Goal: Submit feedback/report problem: Submit feedback/report problem

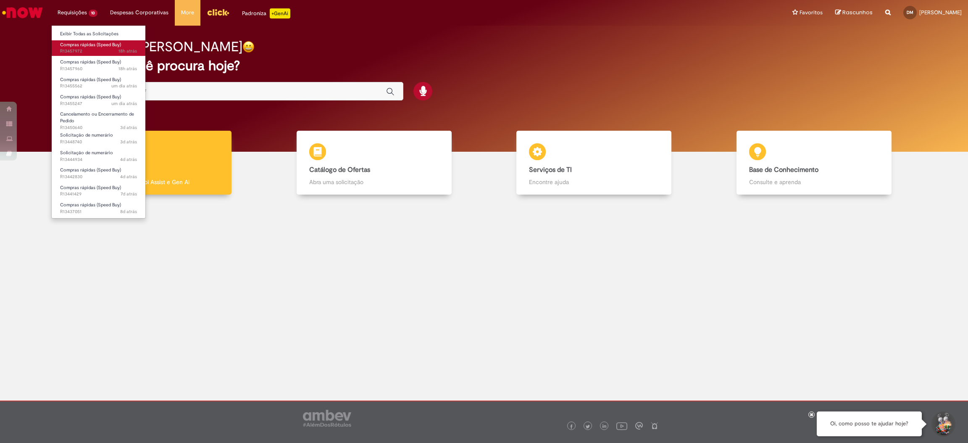
click at [93, 48] on span "18h atrás 18 horas atrás R13457972" at bounding box center [98, 51] width 77 height 7
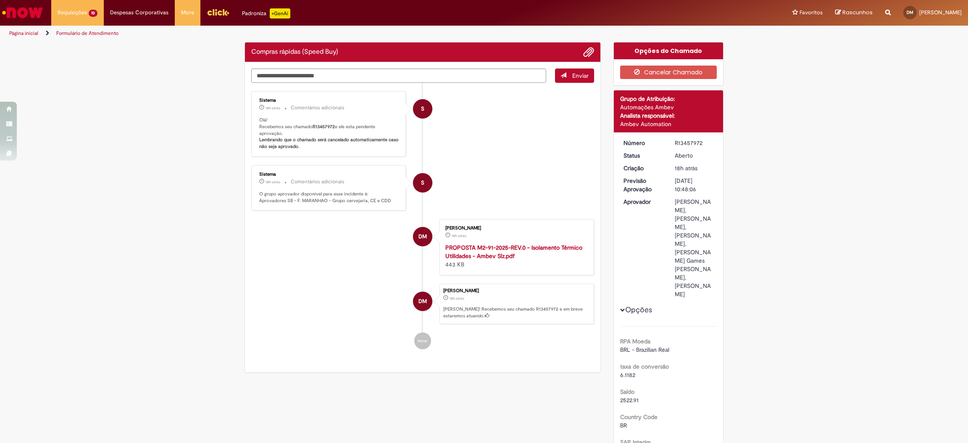
click at [455, 145] on li "S Sistema 18h atrás 18 horas atrás Comentários adicionais Olá! Recebemos seu ch…" at bounding box center [422, 124] width 343 height 66
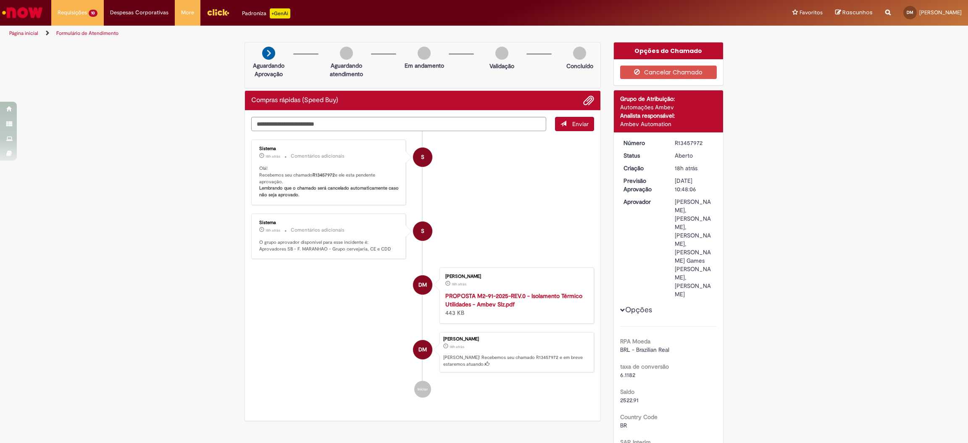
click at [479, 156] on li "S Sistema 18h atrás 18 horas atrás Comentários adicionais Olá! Recebemos seu ch…" at bounding box center [422, 173] width 343 height 66
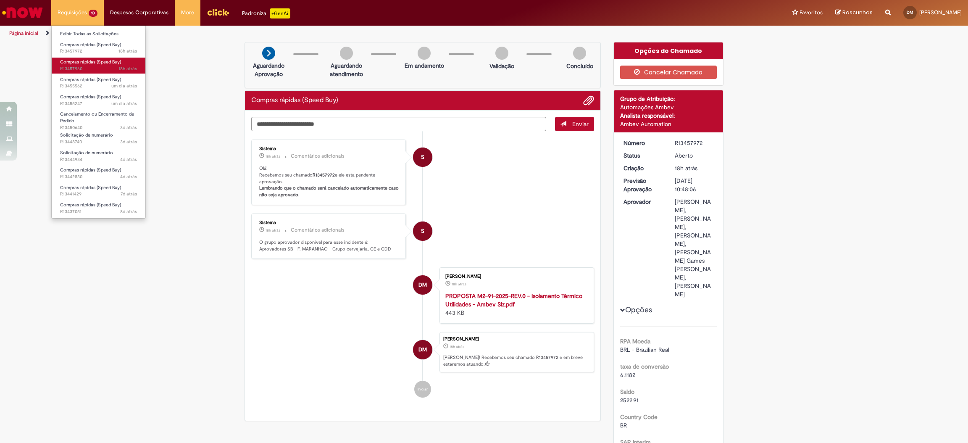
click at [83, 66] on span "18h atrás 18 horas atrás R13457960" at bounding box center [98, 69] width 77 height 7
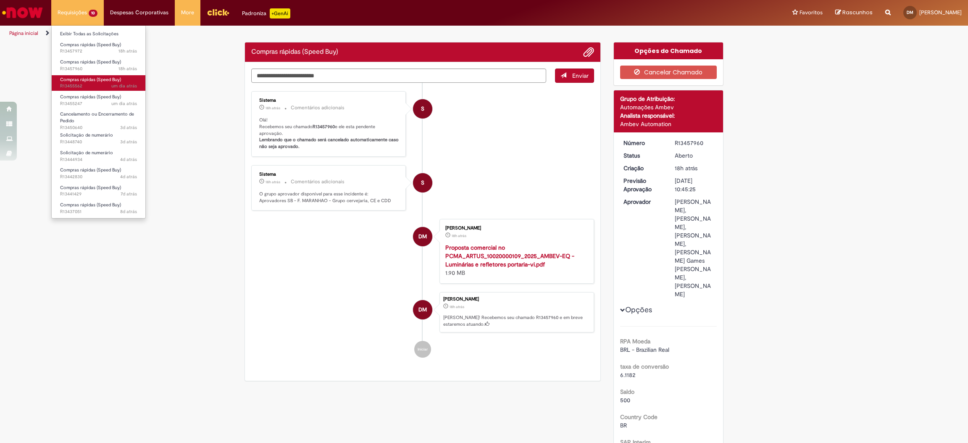
click at [85, 76] on span "Compras rápidas (Speed Buy)" at bounding box center [90, 79] width 61 height 6
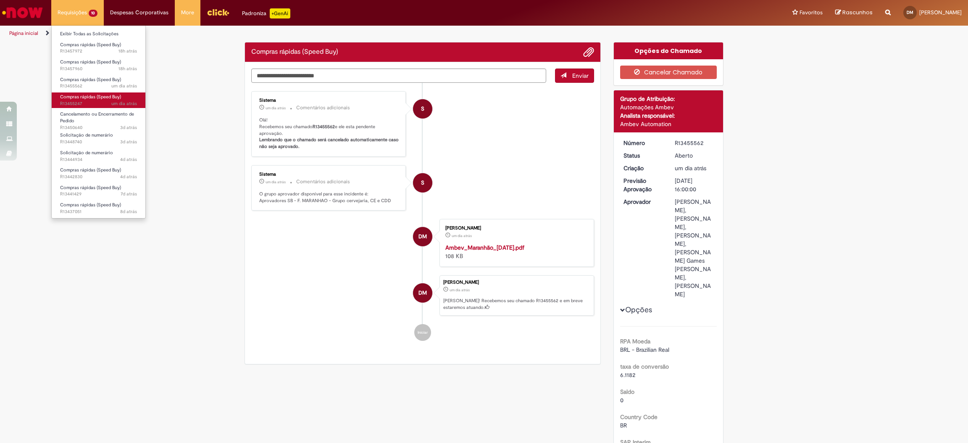
click at [87, 102] on span "um dia atrás um dia atrás R13455247" at bounding box center [98, 103] width 77 height 7
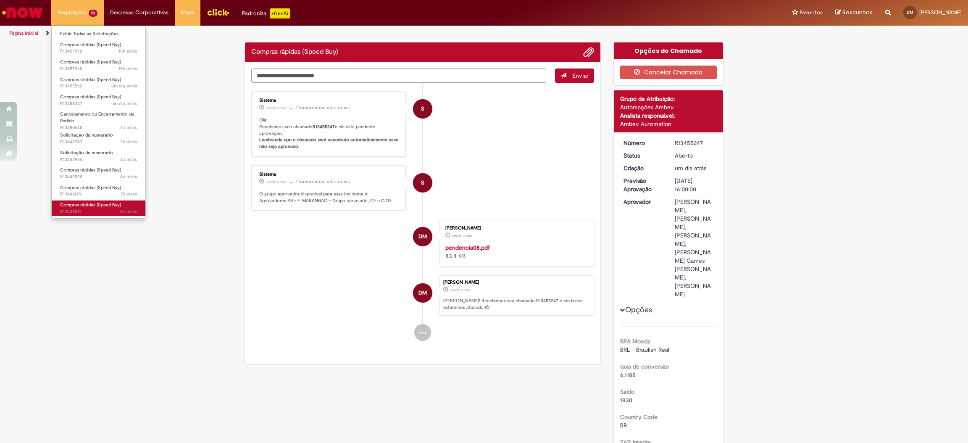
click at [95, 203] on span "Compras rápidas (Speed Buy)" at bounding box center [90, 205] width 61 height 6
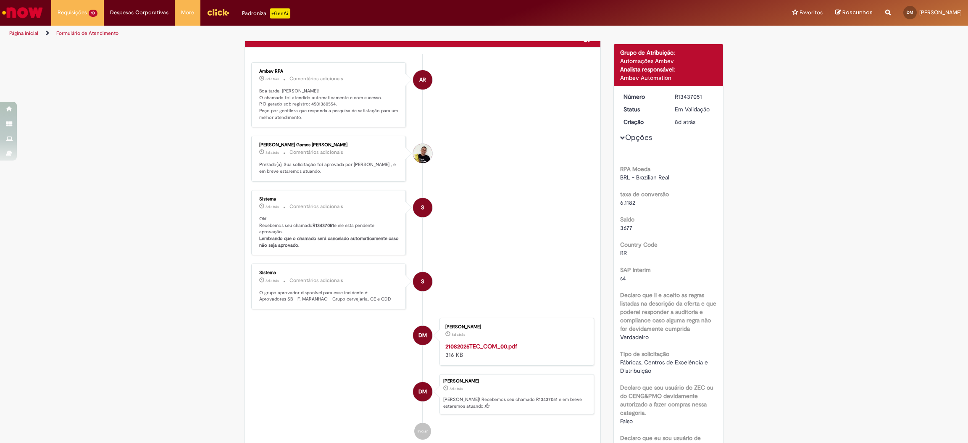
scroll to position [111, 0]
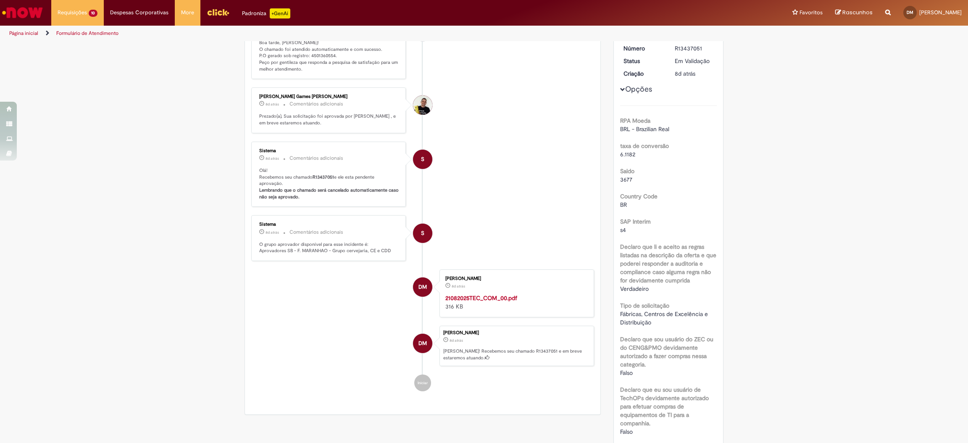
click at [492, 302] on strong "21082025TEC_COM_00.pdf" at bounding box center [481, 298] width 72 height 8
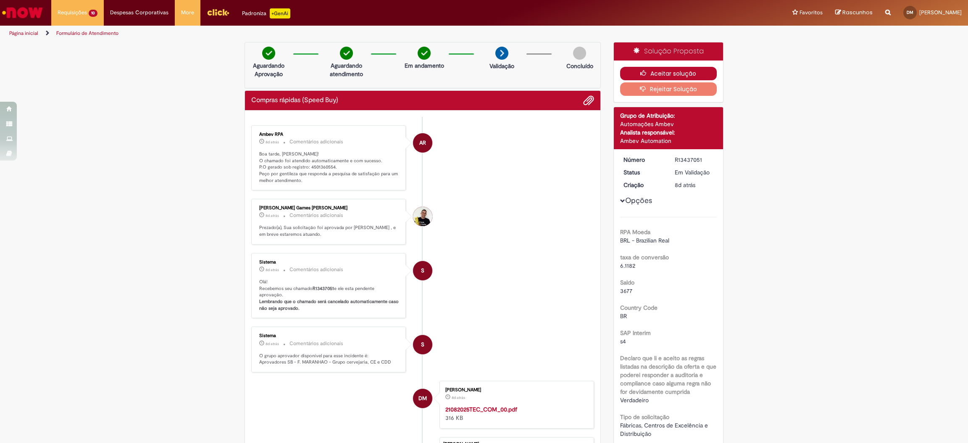
click at [673, 72] on button "Aceitar solução" at bounding box center [668, 73] width 97 height 13
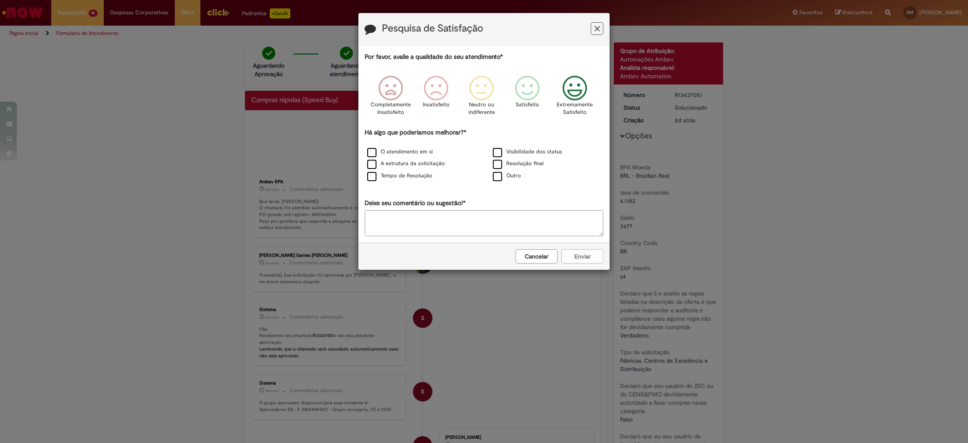
click at [578, 81] on icon "Feedback" at bounding box center [575, 88] width 32 height 25
drag, startPoint x: 405, startPoint y: 151, endPoint x: 416, endPoint y: 155, distance: 12.1
click at [405, 151] on label "O atendimento em si" at bounding box center [400, 152] width 66 height 8
click at [578, 259] on button "Enviar" at bounding box center [582, 256] width 42 height 14
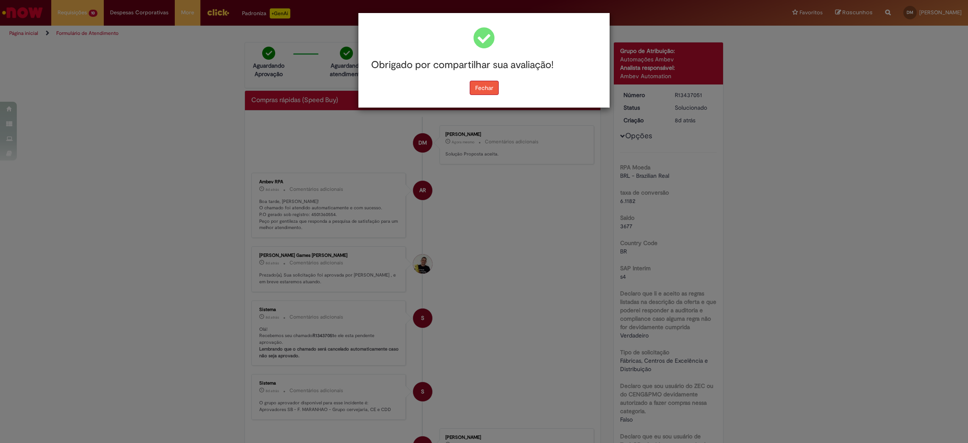
click at [478, 90] on button "Fechar" at bounding box center [484, 88] width 29 height 14
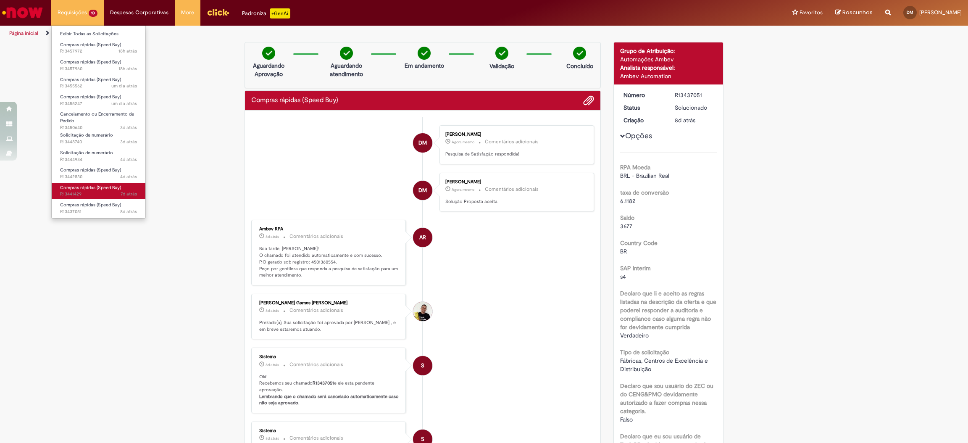
click at [112, 190] on span "Compras rápidas (Speed Buy)" at bounding box center [90, 187] width 61 height 6
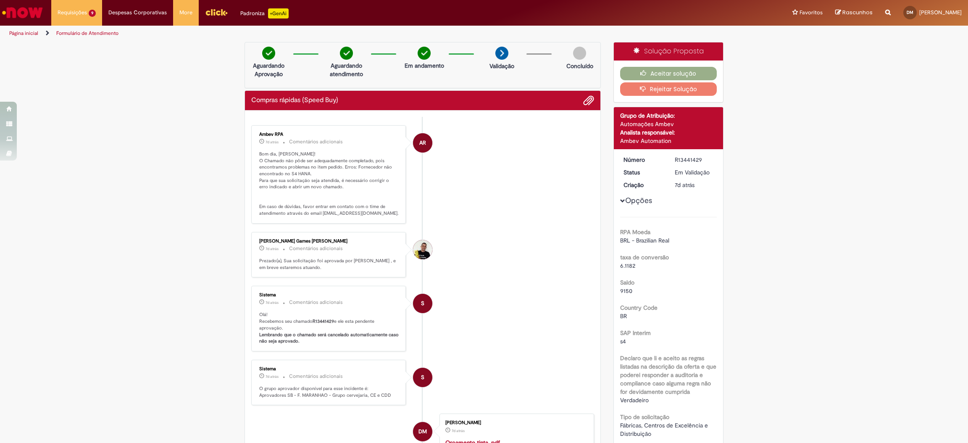
click at [650, 90] on button "Rejeitar Solução" at bounding box center [668, 88] width 97 height 13
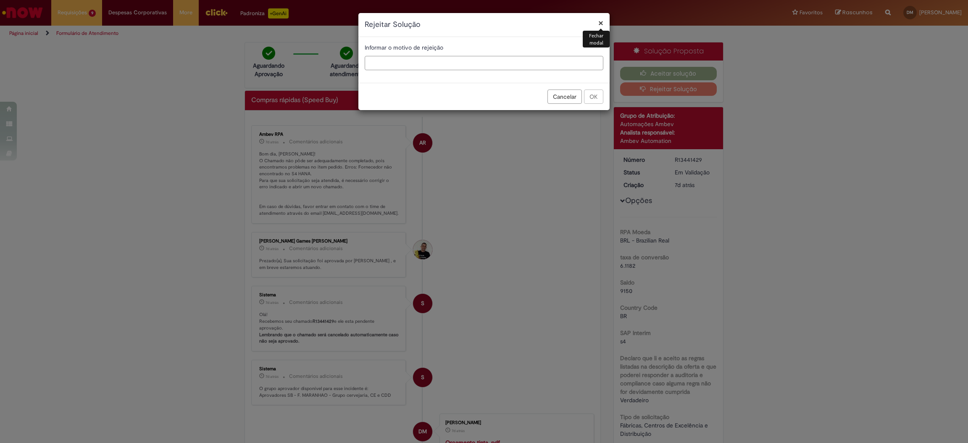
click at [520, 67] on input "text" at bounding box center [484, 63] width 239 height 14
type input "*"
type input "**********"
click at [599, 93] on button "OK" at bounding box center [593, 97] width 19 height 14
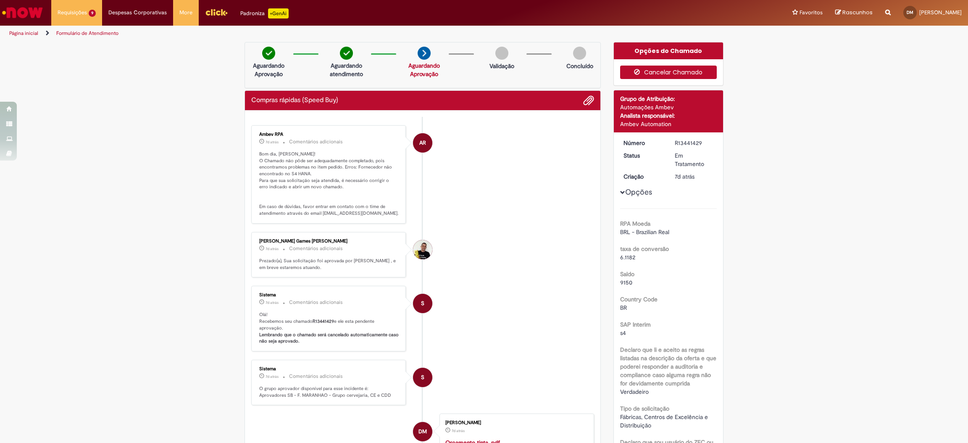
click at [666, 74] on button "Cancelar Chamado" at bounding box center [668, 72] width 97 height 13
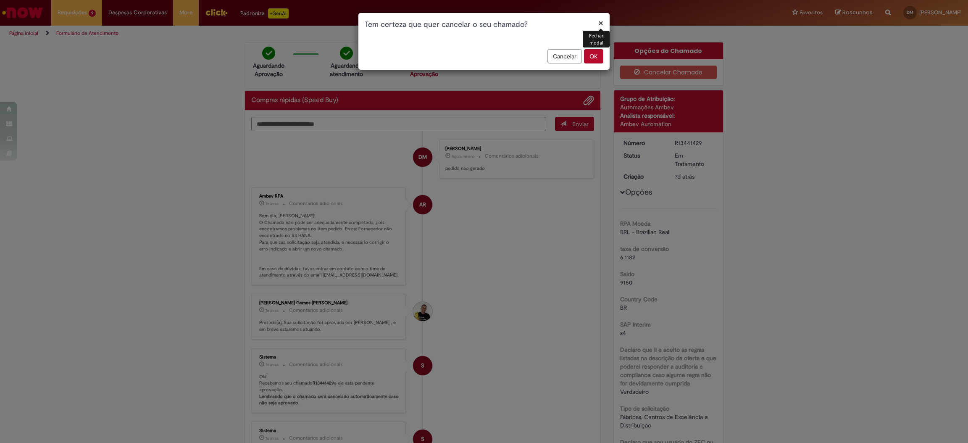
click at [595, 62] on button "OK" at bounding box center [593, 56] width 19 height 14
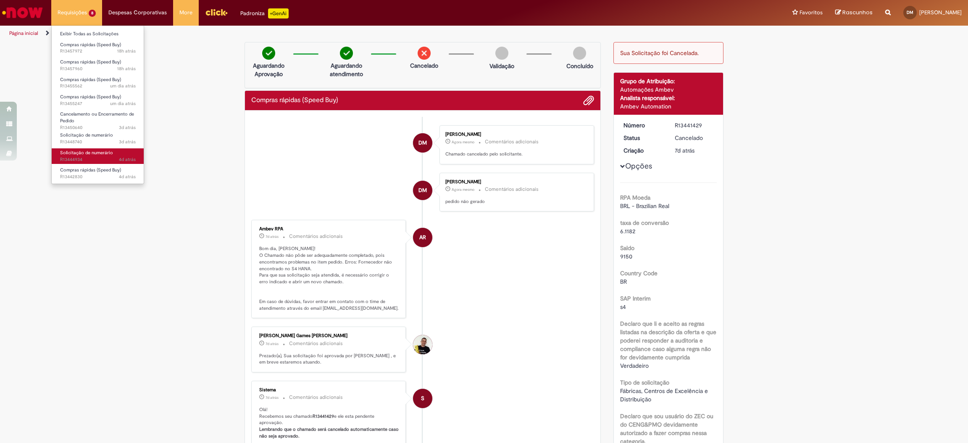
click at [102, 151] on span "Solicitação de numerário" at bounding box center [86, 153] width 53 height 6
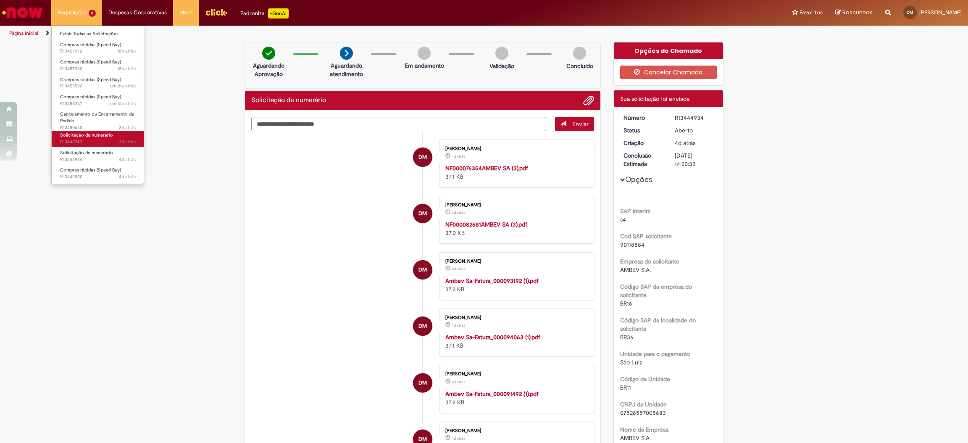
click at [101, 140] on span "3d atrás 3 dias atrás R13448740" at bounding box center [98, 142] width 76 height 7
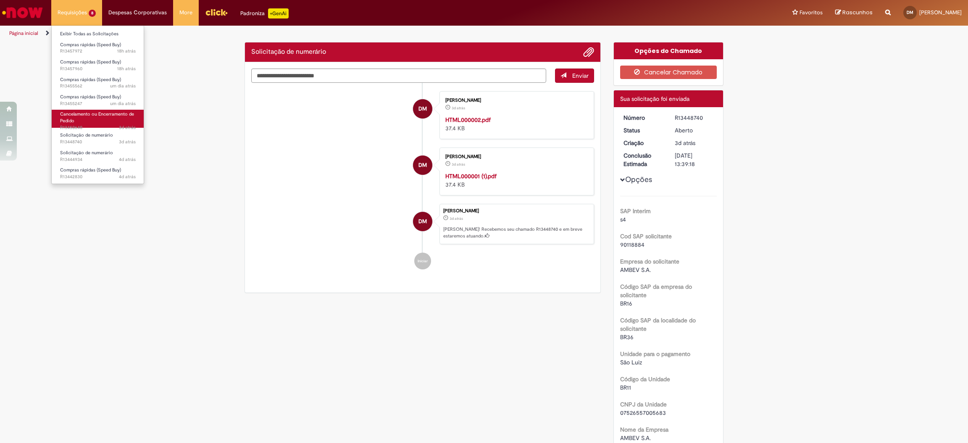
click at [97, 118] on link "Cancelamento ou Encerramento de Pedido 3d atrás 3 dias atrás R13450640" at bounding box center [98, 119] width 92 height 18
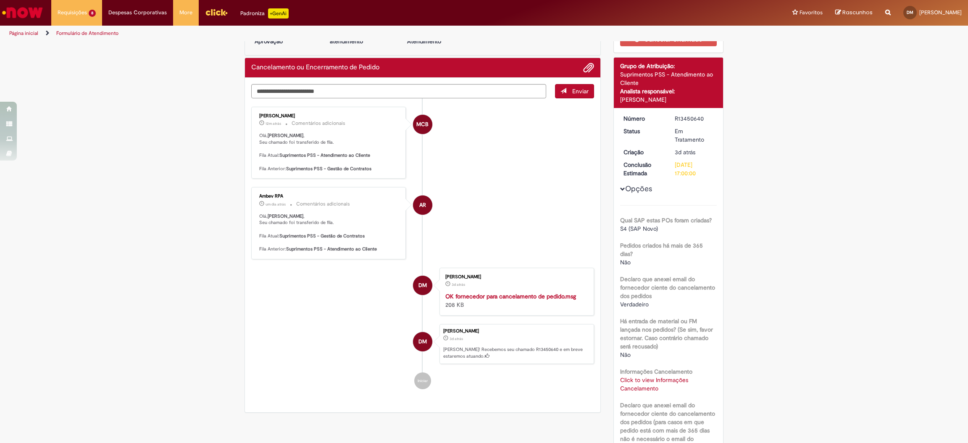
scroll to position [158, 0]
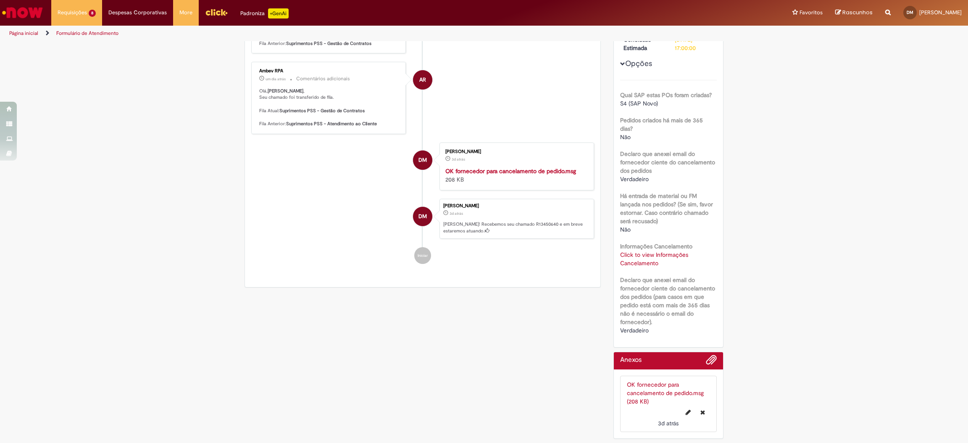
click at [650, 254] on link "Click to view Informações Cancelamento" at bounding box center [654, 259] width 68 height 16
click at [663, 171] on td "4501053281" at bounding box center [670, 179] width 55 height 16
copy td "4501053281"
click at [519, 92] on li "AR Ambev RPA um dia atrás um dia atrás Comentários adicionais Olá, Douglas , Se…" at bounding box center [422, 98] width 343 height 72
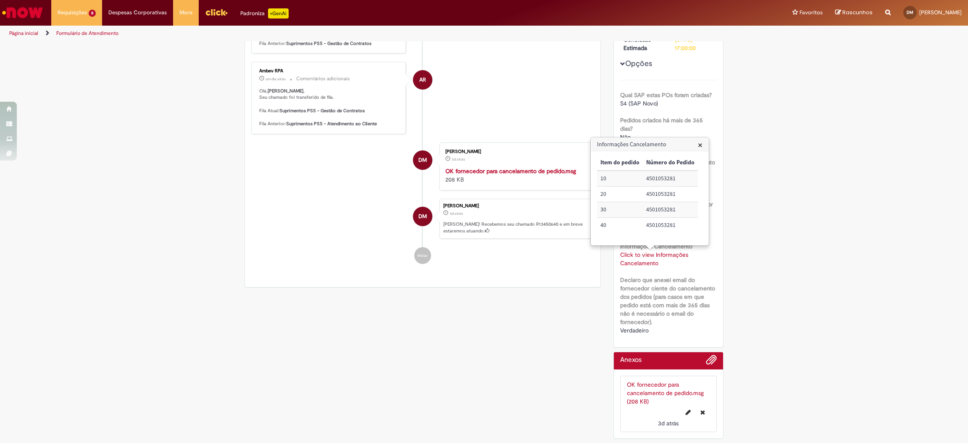
scroll to position [0, 0]
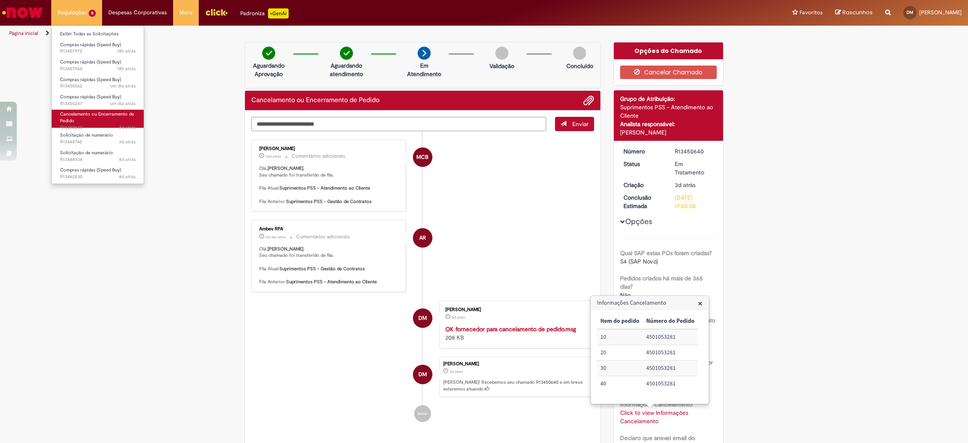
click at [87, 119] on link "Cancelamento ou Encerramento de Pedido 3d atrás 3 dias atrás R13450640" at bounding box center [98, 119] width 92 height 18
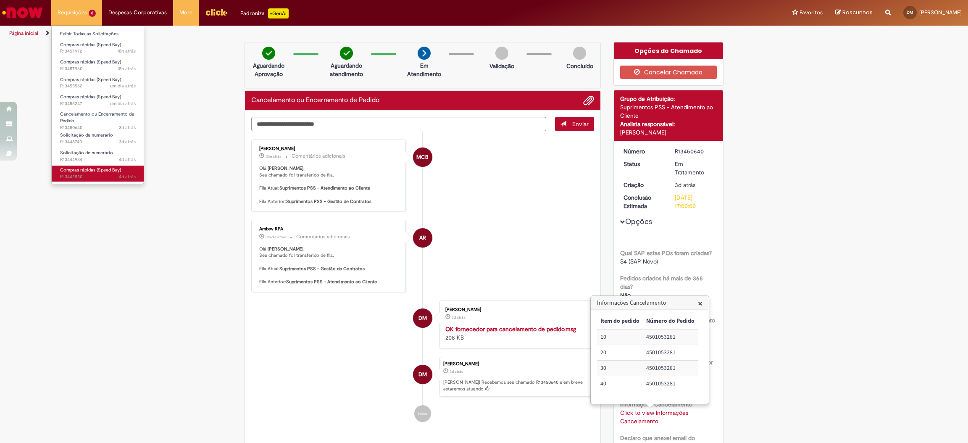
click at [92, 173] on link "Compras rápidas (Speed Buy) 4d atrás 4 dias atrás R13442830" at bounding box center [98, 174] width 92 height 16
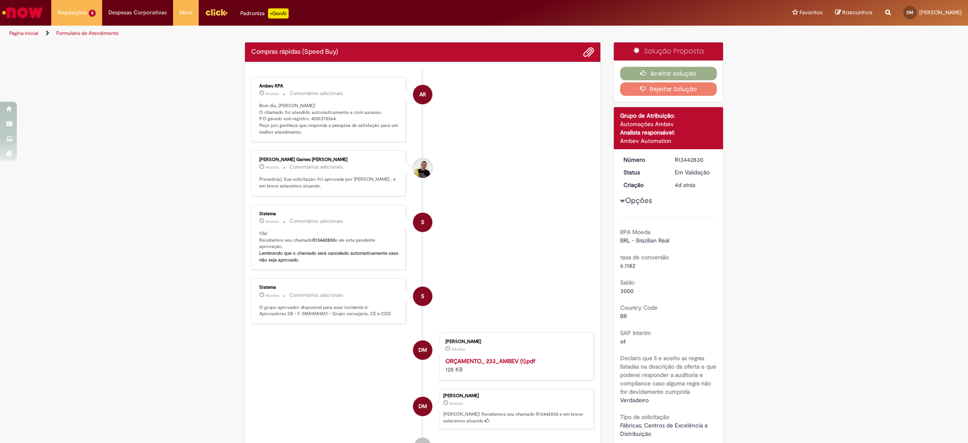
click at [450, 213] on li "S Sistema 4d atrás 4 dias atrás Comentários adicionais Olá! Recebemos seu chama…" at bounding box center [422, 238] width 343 height 66
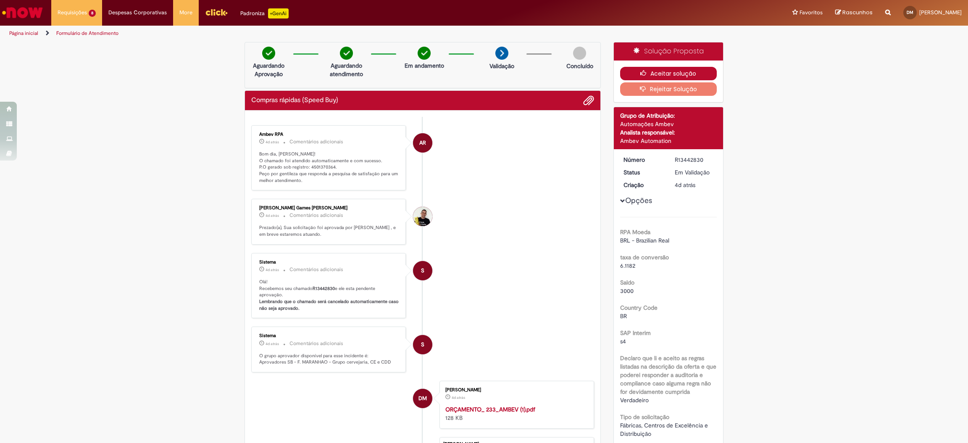
click at [647, 70] on button "Aceitar solução" at bounding box center [668, 73] width 97 height 13
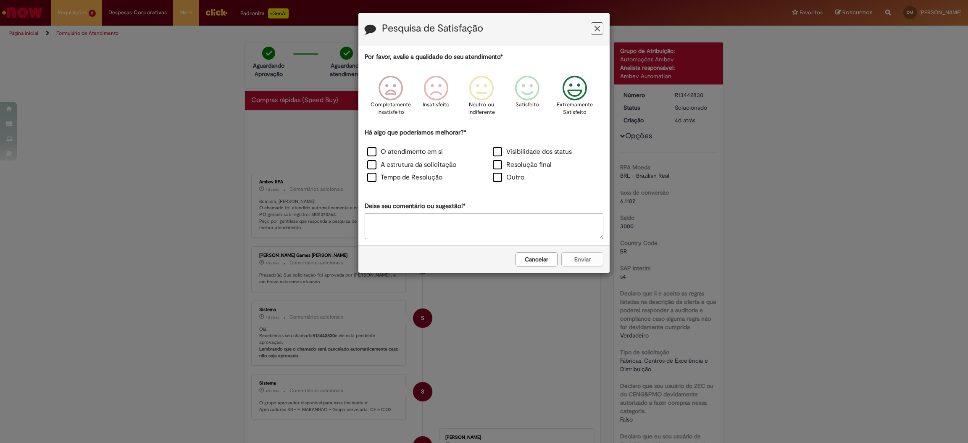
click at [570, 85] on icon "Feedback" at bounding box center [575, 88] width 32 height 25
click at [411, 150] on label "O atendimento em si" at bounding box center [405, 152] width 76 height 10
click at [583, 261] on button "Enviar" at bounding box center [582, 259] width 42 height 14
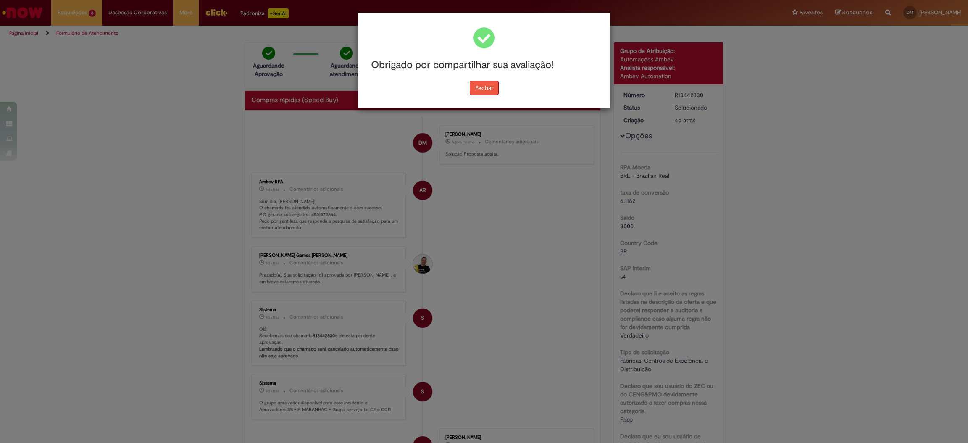
click at [473, 87] on button "Fechar" at bounding box center [484, 88] width 29 height 14
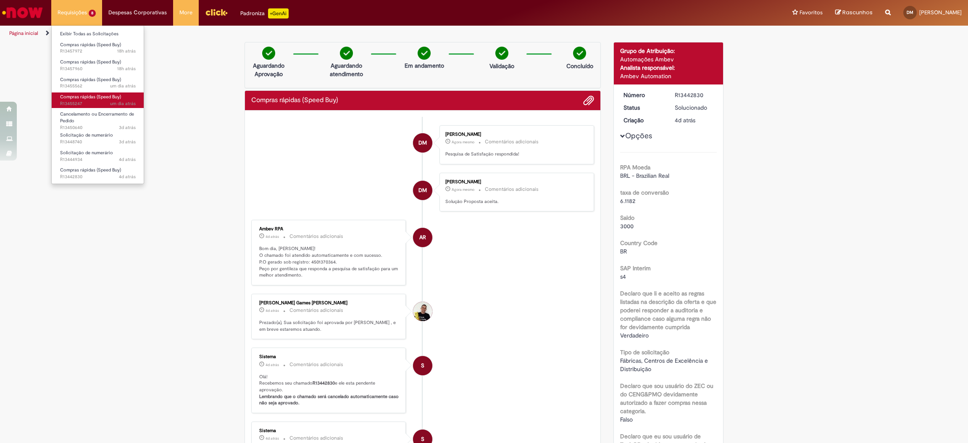
click at [95, 102] on span "um dia atrás um dia atrás R13455247" at bounding box center [98, 103] width 76 height 7
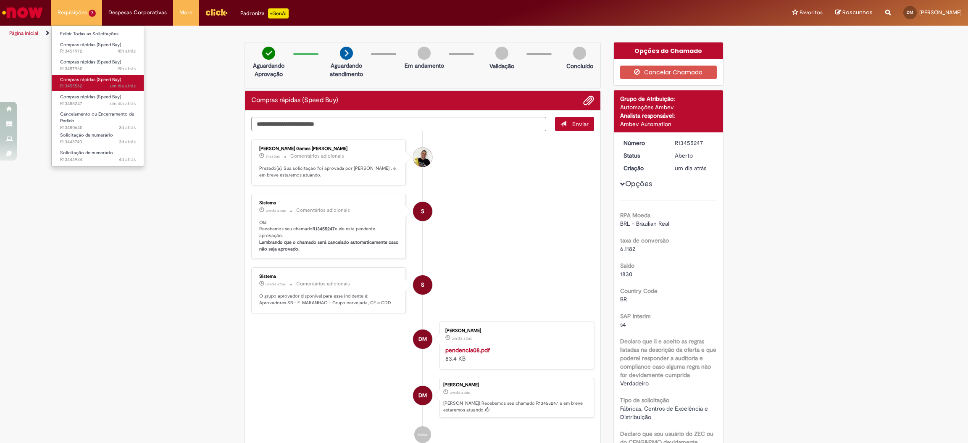
click at [105, 81] on span "Compras rápidas (Speed Buy)" at bounding box center [90, 79] width 61 height 6
click at [100, 67] on span "19h atrás 19 horas atrás R13457960" at bounding box center [98, 69] width 76 height 7
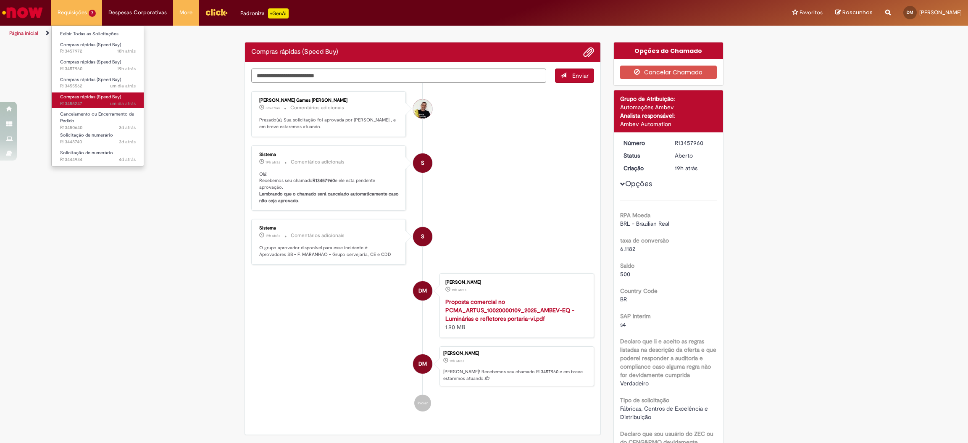
click at [102, 95] on span "Compras rápidas (Speed Buy)" at bounding box center [90, 97] width 61 height 6
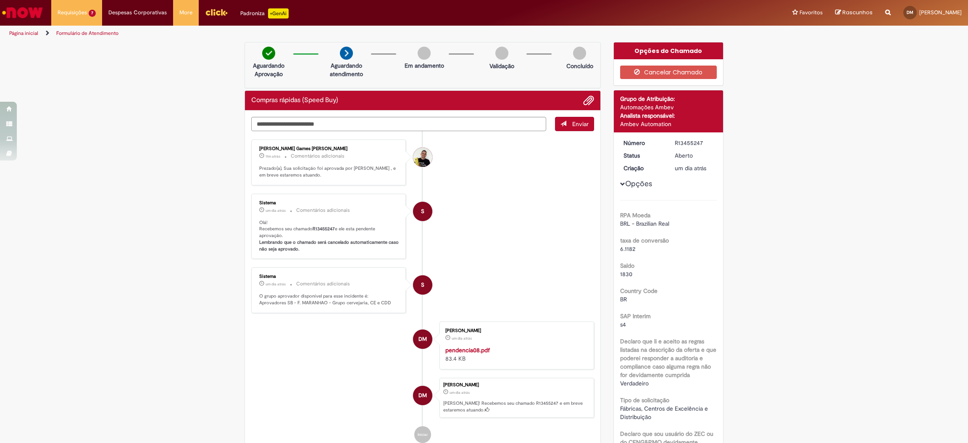
click at [480, 223] on li "S Sistema um dia atrás um dia atrás Comentários adicionais Olá! Recebemos seu c…" at bounding box center [422, 227] width 343 height 66
click at [99, 154] on span "Solicitação de numerário" at bounding box center [86, 153] width 53 height 6
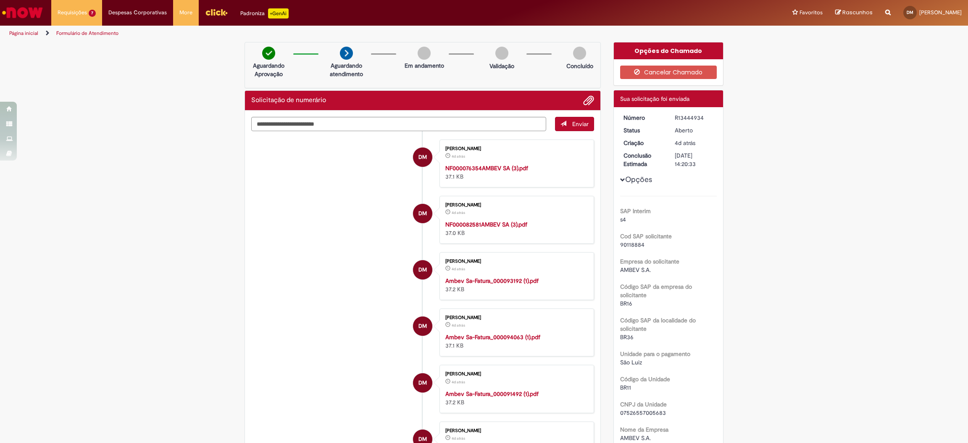
click at [685, 116] on div "R13444934" at bounding box center [694, 117] width 39 height 8
copy div "R13444934"
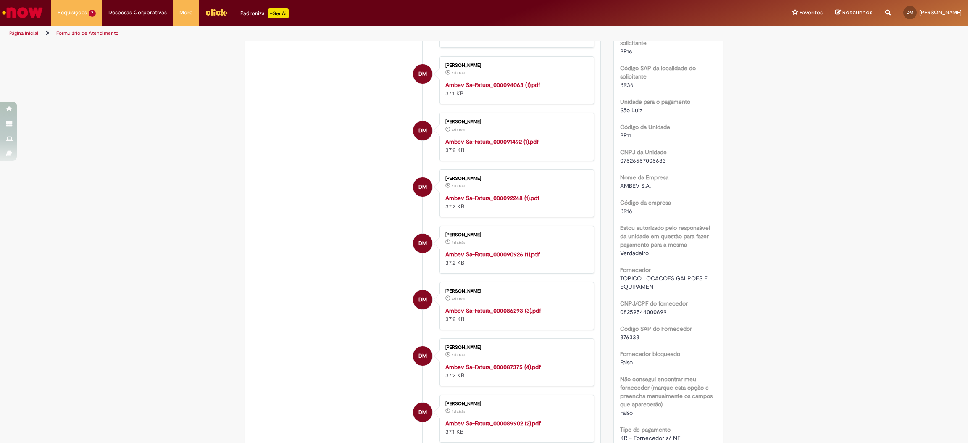
scroll to position [441, 0]
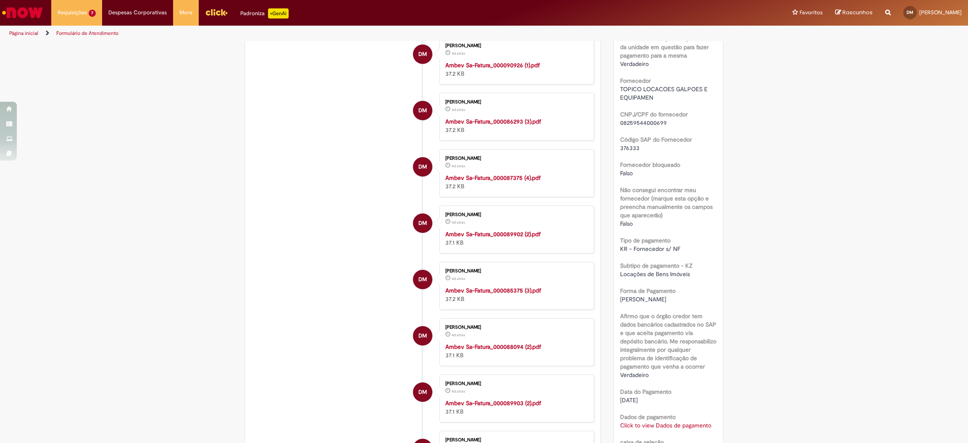
click at [626, 146] on span "376333" at bounding box center [629, 148] width 19 height 8
copy span "376333"
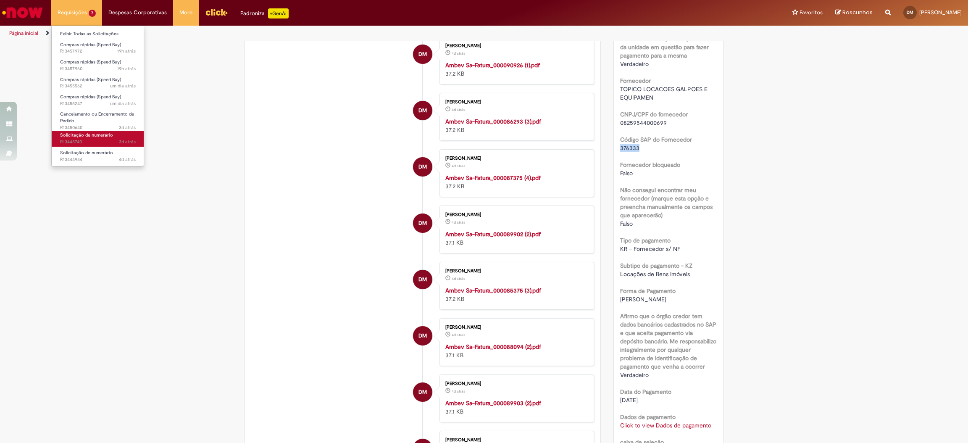
click at [90, 142] on span "3d atrás 3 dias atrás R13448740" at bounding box center [98, 142] width 76 height 7
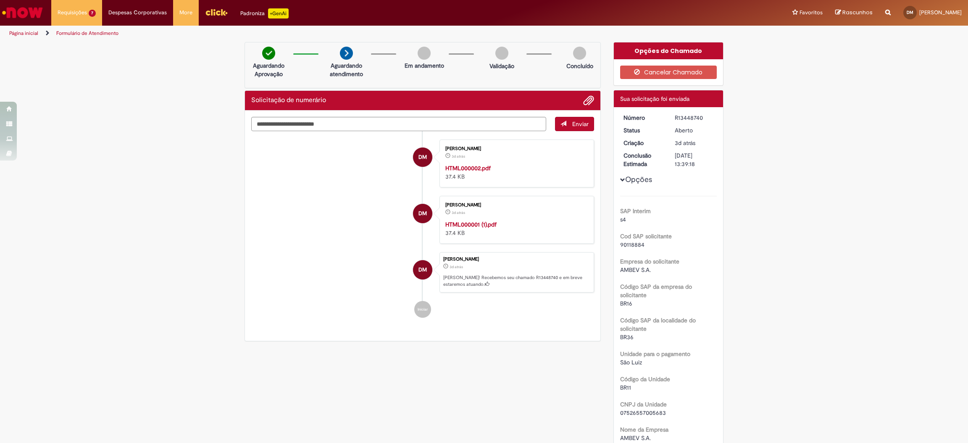
click at [679, 117] on div "R13448740" at bounding box center [694, 117] width 39 height 8
copy div "R13448740"
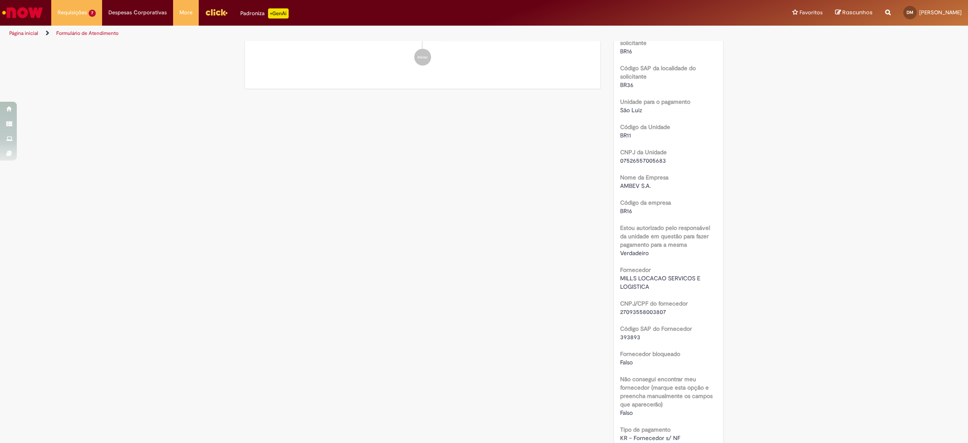
click at [624, 332] on b "Código SAP do Fornecedor" at bounding box center [656, 329] width 72 height 8
click at [624, 333] on span "393893" at bounding box center [630, 337] width 20 height 8
copy div "393893"
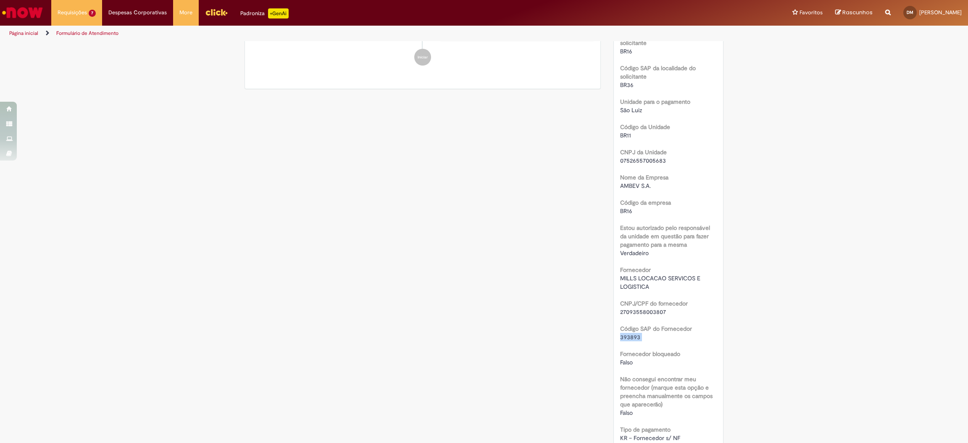
scroll to position [0, 0]
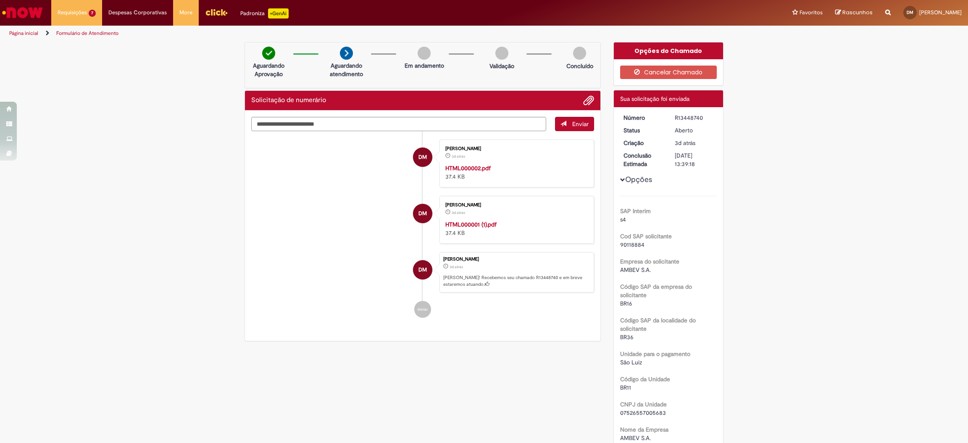
click at [8, 5] on img "Ir para a Homepage" at bounding box center [22, 12] width 43 height 17
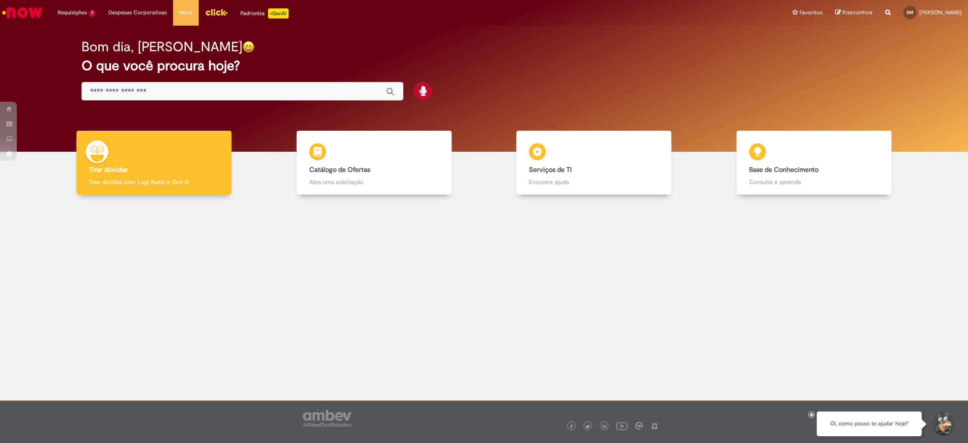
click at [234, 90] on input "Basta digitar aqui" at bounding box center [234, 92] width 288 height 10
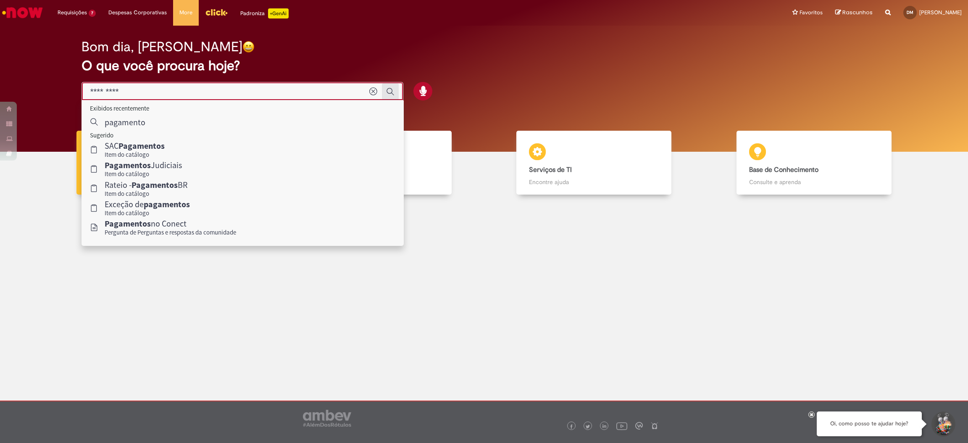
type input "*********"
click at [387, 91] on icon "Enviar pesquisa" at bounding box center [391, 92] width 8 height 8
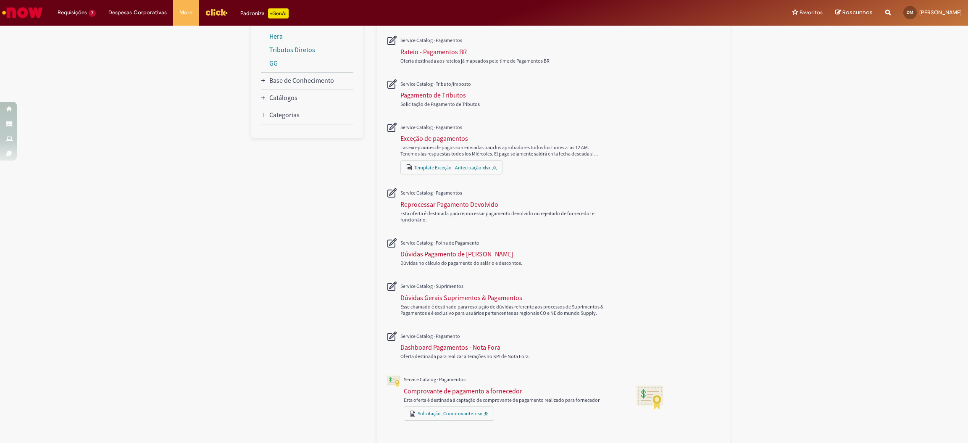
scroll to position [283, 0]
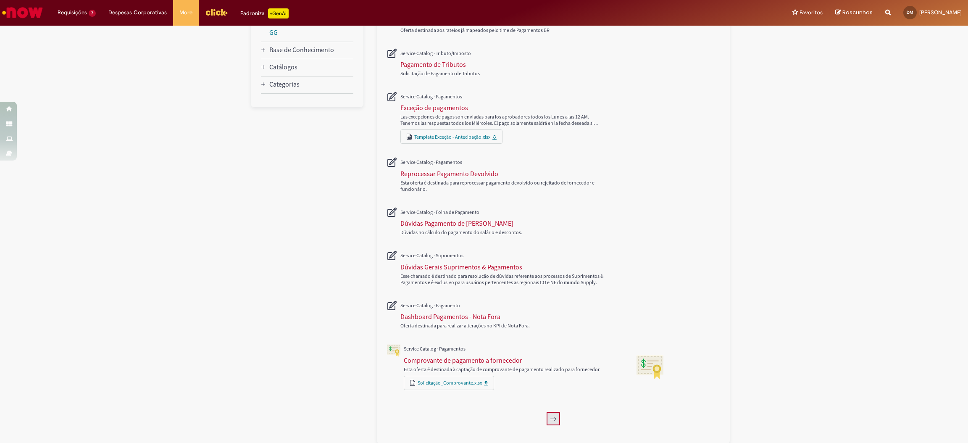
click at [550, 418] on icon "Próxima página, 2" at bounding box center [553, 418] width 7 height 7
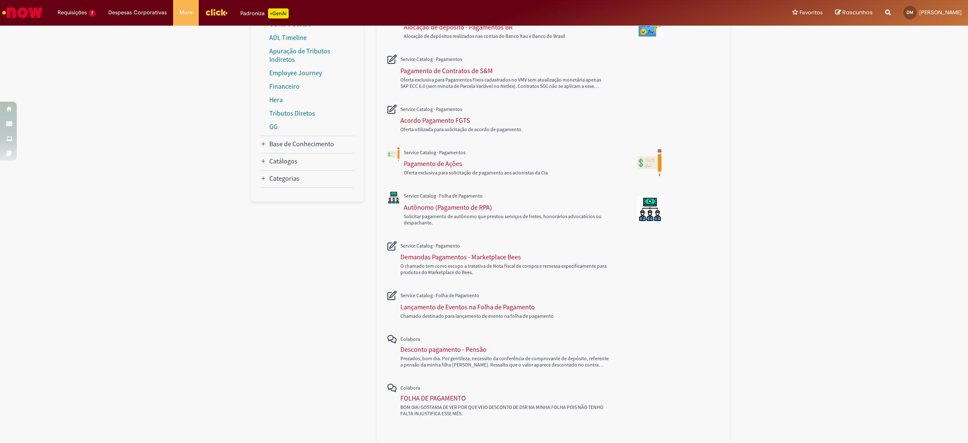
scroll to position [216, 0]
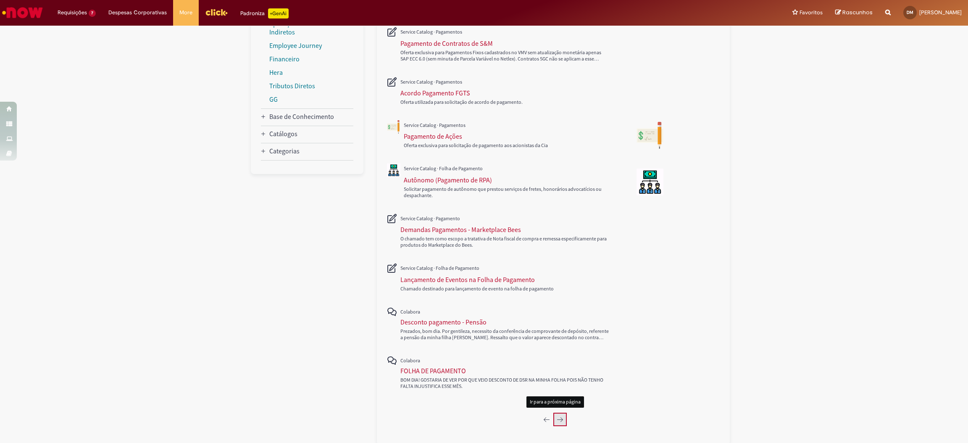
click at [557, 420] on icon "Próxima página, 3" at bounding box center [560, 419] width 7 height 7
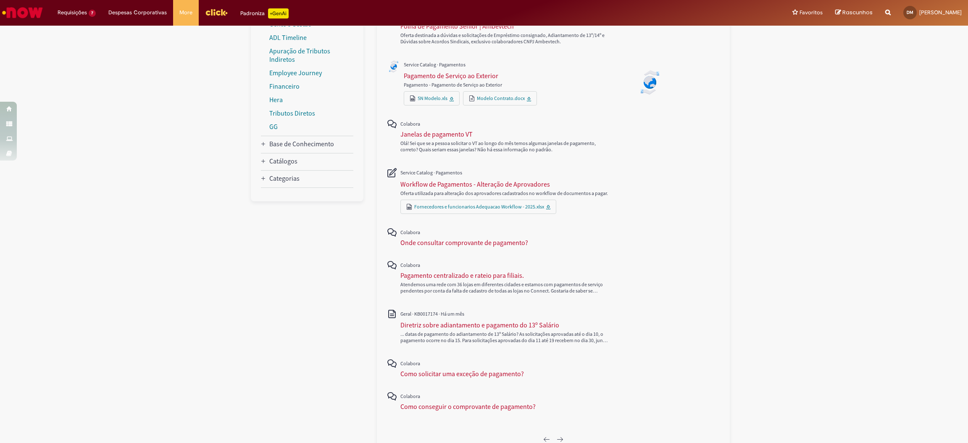
scroll to position [209, 0]
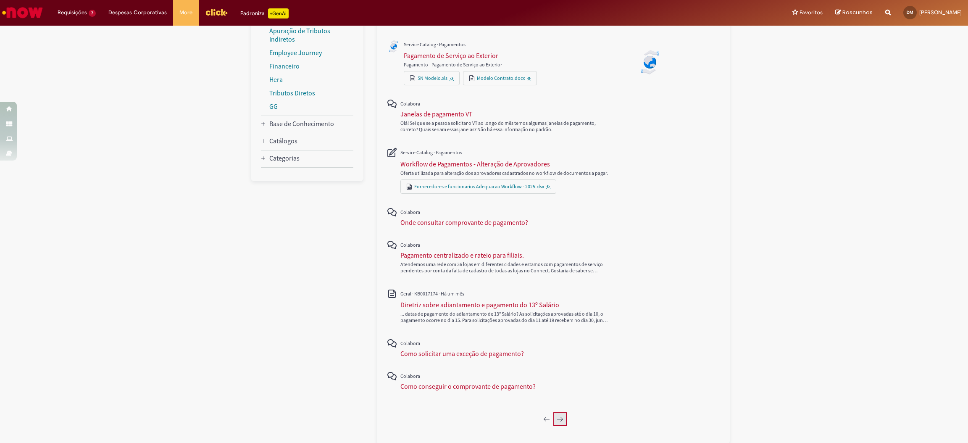
click at [557, 419] on icon "Próxima página, 4" at bounding box center [560, 419] width 7 height 7
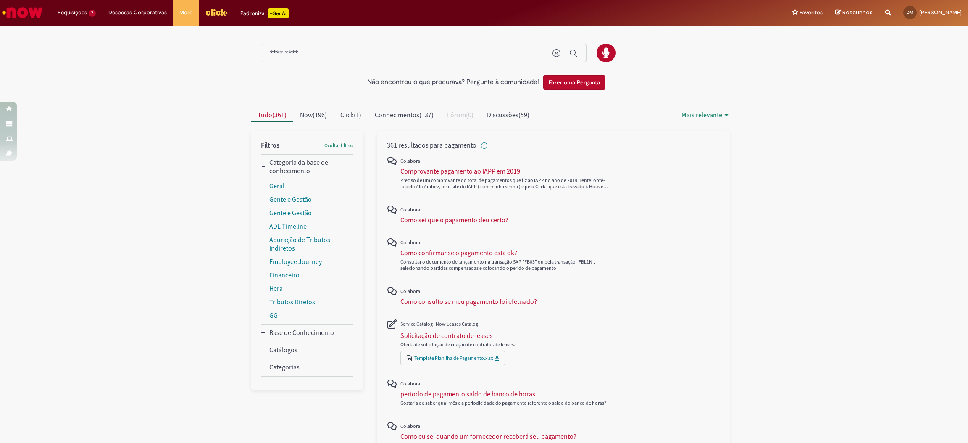
click at [761, 253] on div "Não encontrou o que procurava? Pergunte à comunidade! Fazer uma Pergunta Cancel…" at bounding box center [484, 318] width 968 height 582
click at [84, 47] on link "Compras rápidas (Speed Buy) 19h atrás 19 horas atrás R13457972" at bounding box center [98, 48] width 92 height 16
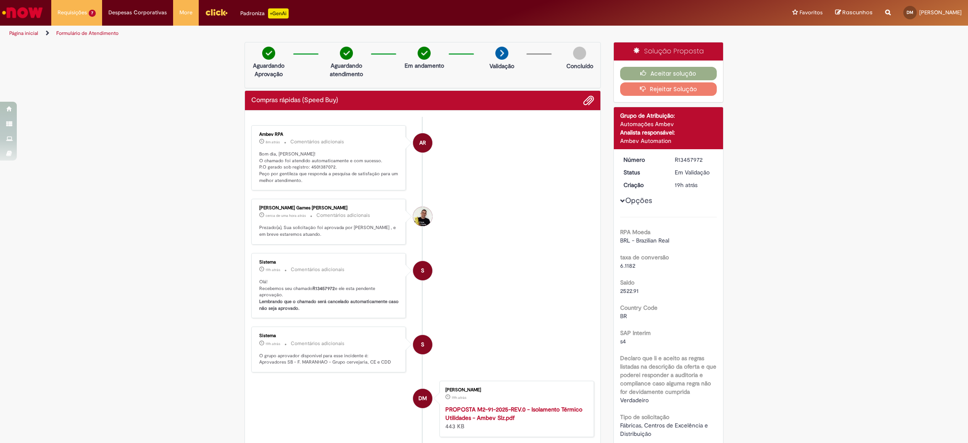
click at [316, 165] on p "Bom dia, Douglas! O chamado foi atendido automaticamente e com sucesso. P.O ger…" at bounding box center [329, 167] width 140 height 33
copy p "4501387072"
click at [635, 68] on button "Aceitar solução" at bounding box center [668, 73] width 97 height 13
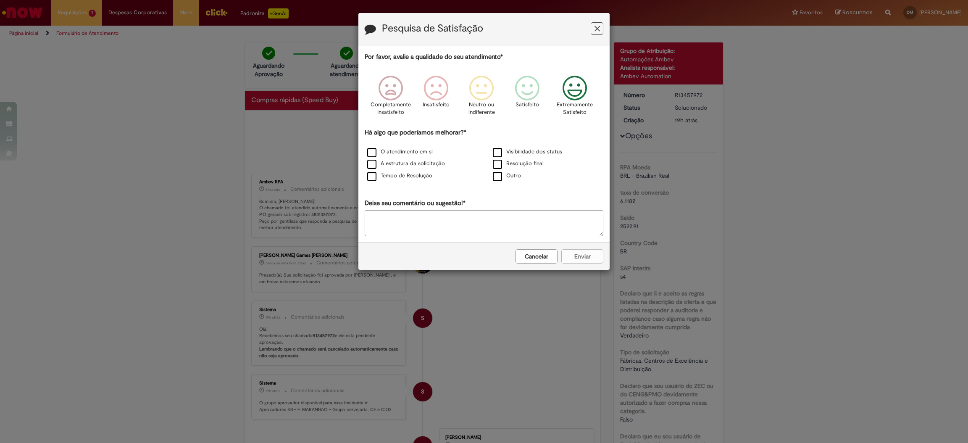
click at [579, 92] on icon "Feedback" at bounding box center [575, 88] width 32 height 25
click at [410, 150] on label "O atendimento em si" at bounding box center [400, 152] width 66 height 8
click at [573, 257] on button "Enviar" at bounding box center [582, 256] width 42 height 14
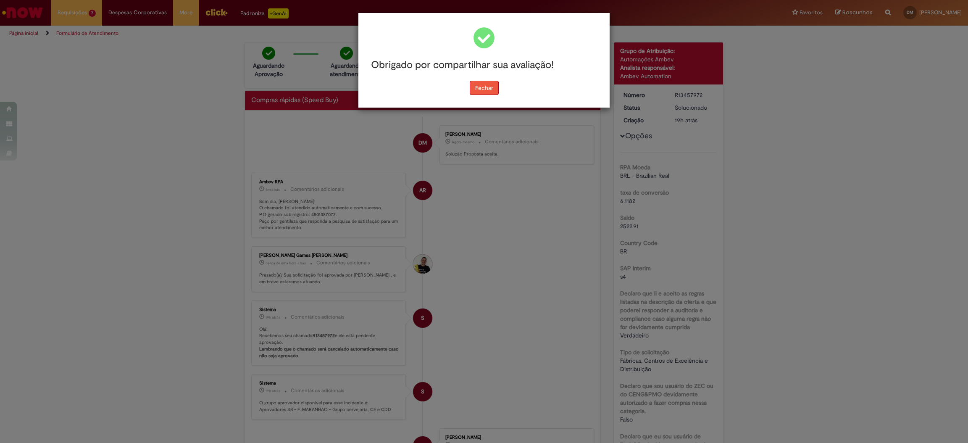
click at [484, 89] on button "Fechar" at bounding box center [484, 88] width 29 height 14
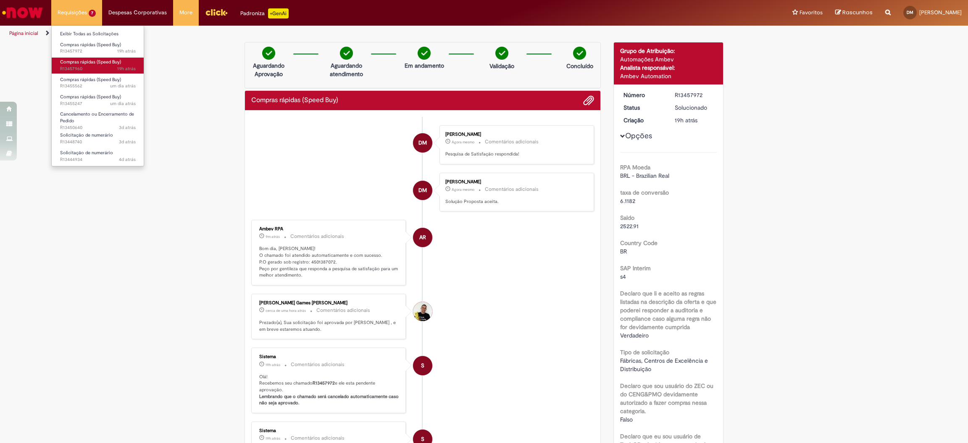
click at [96, 65] on span "Compras rápidas (Speed Buy)" at bounding box center [90, 62] width 61 height 6
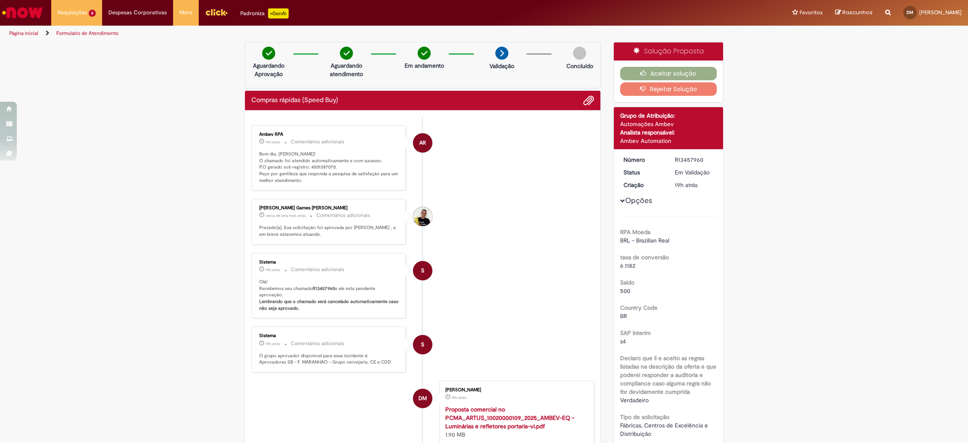
click at [361, 200] on ul "AR Ambev RPA 11m atrás 11 minutos atrás Comentários adicionais Bom dia, Douglas…" at bounding box center [422, 322] width 343 height 411
click at [245, 186] on div "Enviar AR Ambev RPA 11m atrás 11 minutos atrás Comentários adicionais Bom dia, …" at bounding box center [422, 327] width 355 height 432
click at [245, 161] on div "Enviar AR Ambev RPA 11m atrás 11 minutos atrás Comentários adicionais Bom dia, …" at bounding box center [422, 327] width 355 height 432
drag, startPoint x: 314, startPoint y: 178, endPoint x: 244, endPoint y: 130, distance: 84.4
click at [245, 130] on div "Enviar AR Ambev RPA 11m atrás 11 minutos atrás Comentários adicionais Bom dia, …" at bounding box center [422, 327] width 355 height 432
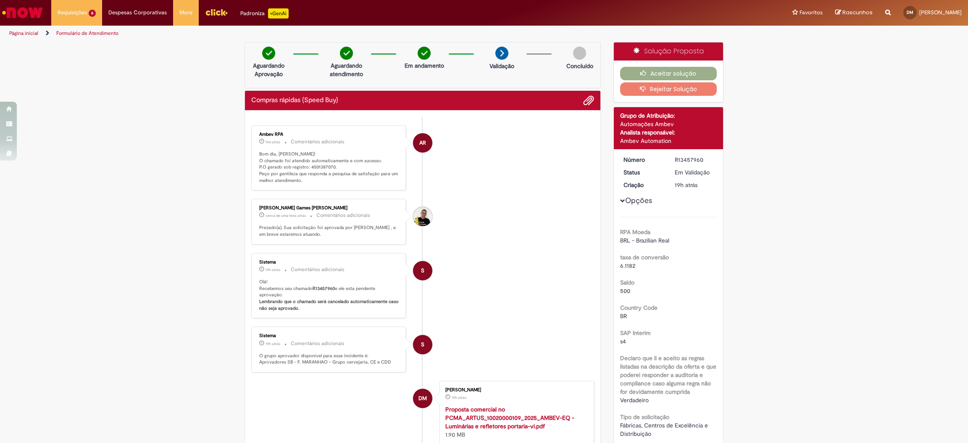
click at [299, 168] on p "Bom dia, Douglas! O chamado foi atendido automaticamente e com sucesso. P.O ger…" at bounding box center [329, 167] width 140 height 33
drag, startPoint x: 303, startPoint y: 182, endPoint x: 248, endPoint y: 132, distance: 74.6
click at [251, 132] on div "Ambev RPA 11m atrás 11 minutos atrás 29/08/2025 08:51:18 Comentários adicionais…" at bounding box center [328, 158] width 155 height 66
click at [297, 175] on p "Bom dia, Douglas! O chamado foi atendido automaticamente e com sucesso. P.O ger…" at bounding box center [329, 167] width 140 height 33
click at [312, 168] on p "Bom dia, Douglas! O chamado foi atendido automaticamente e com sucesso. P.O ger…" at bounding box center [329, 167] width 140 height 33
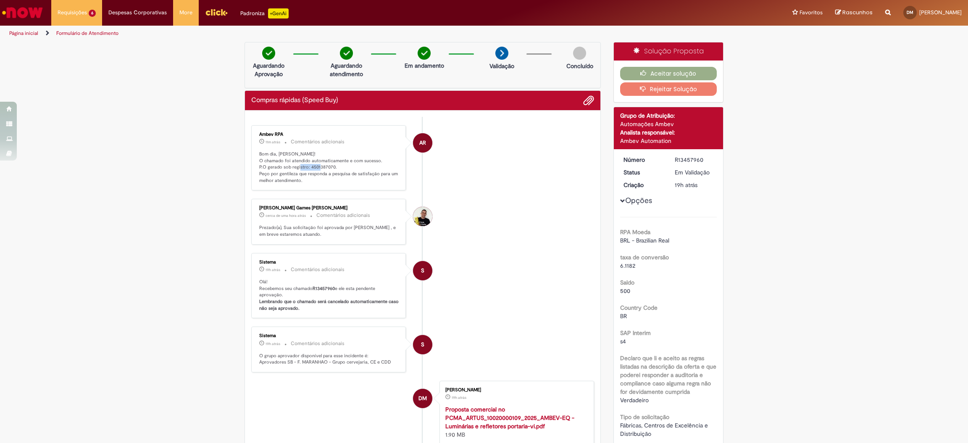
click at [312, 168] on p "Bom dia, Douglas! O chamado foi atendido automaticamente e com sucesso. P.O ger…" at bounding box center [329, 167] width 140 height 33
copy p "4501387070"
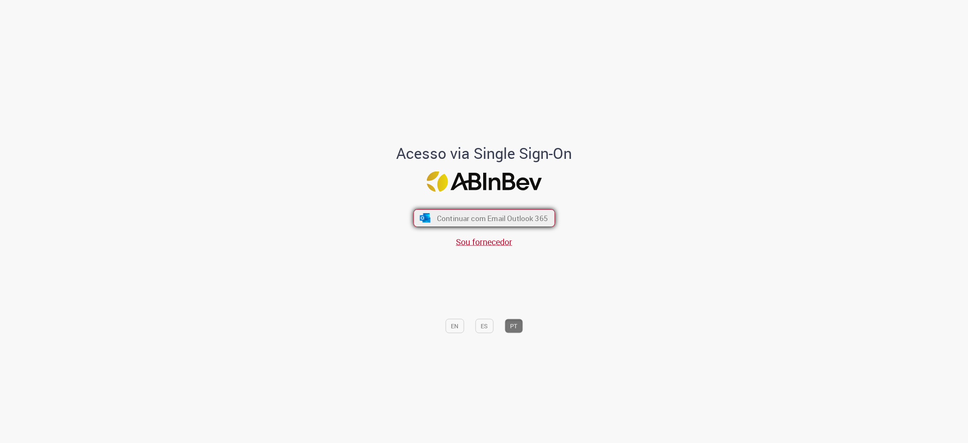
click at [478, 221] on span "Continuar com Email Outlook 365" at bounding box center [492, 218] width 111 height 10
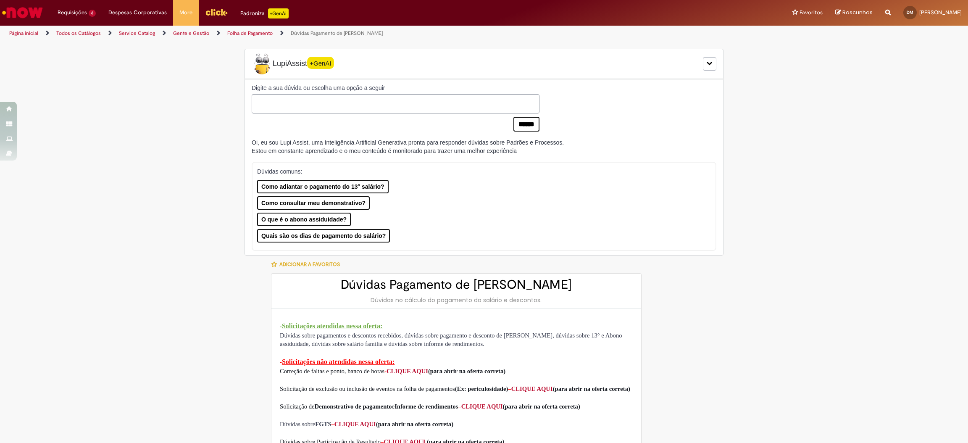
type input "********"
type input "**********"
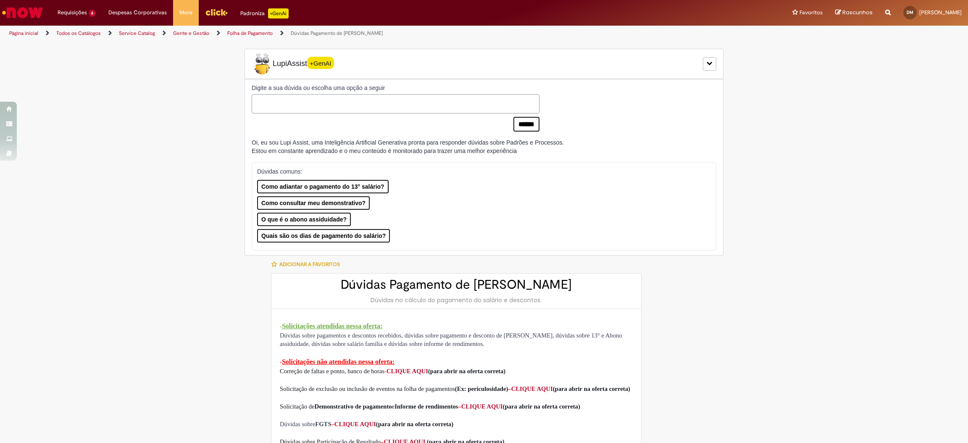
type input "****"
type input "**********"
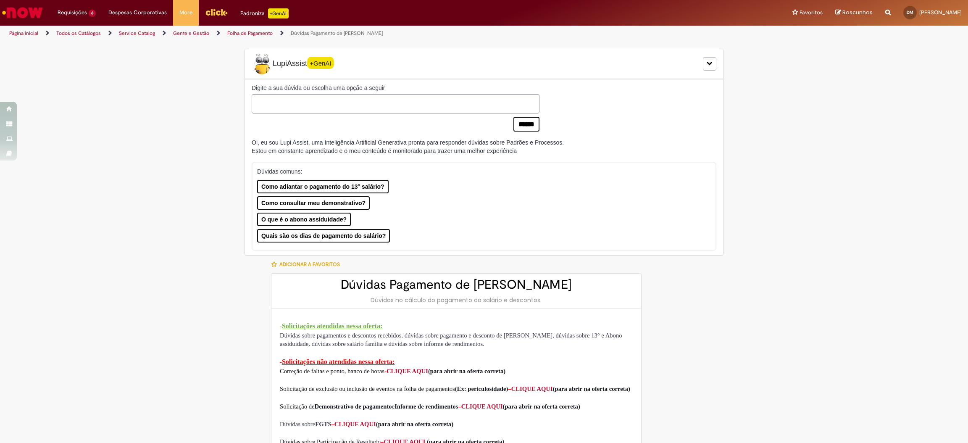
type input "**********"
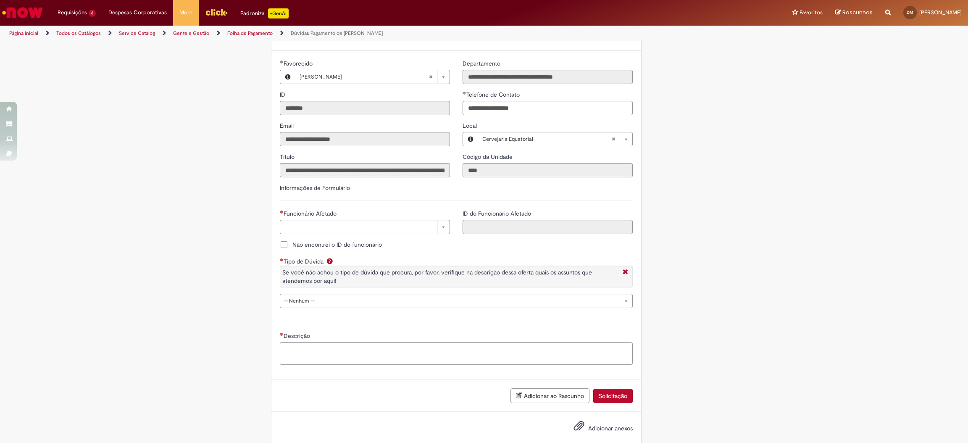
scroll to position [580, 0]
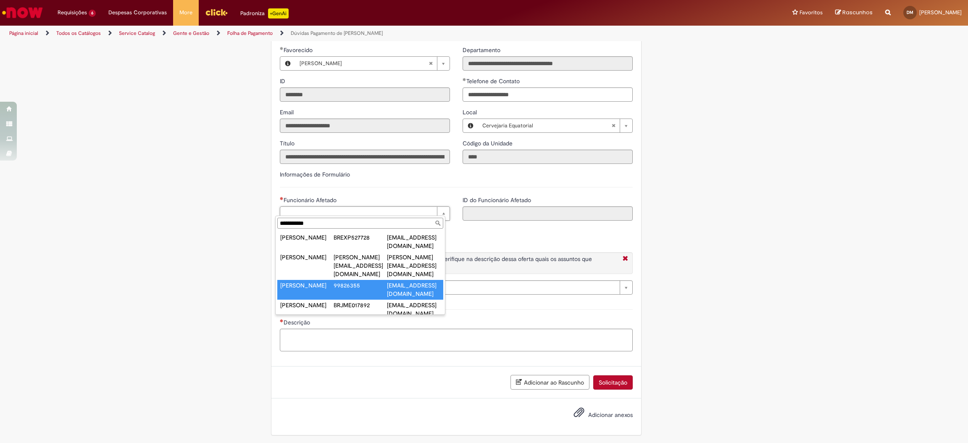
type input "**********"
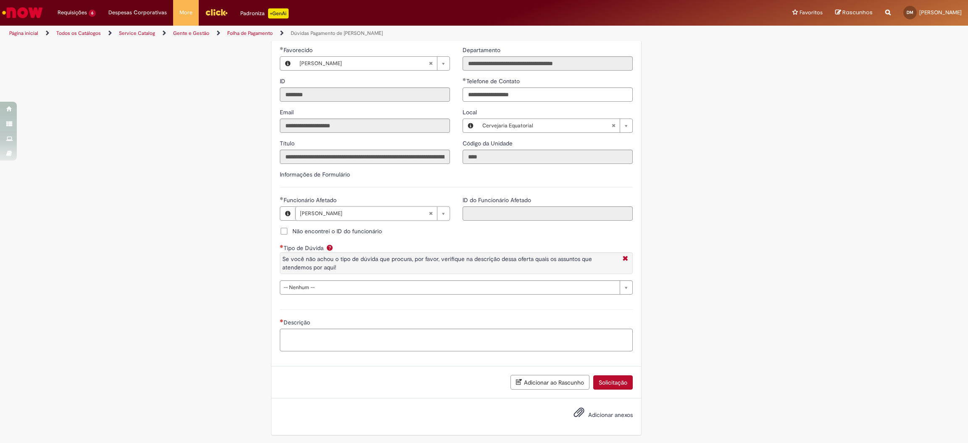
type input "********"
click at [238, 255] on div "Adicionar a Favoritos Dúvidas Pagamento de Salário Dúvidas no cálculo do pagame…" at bounding box center [443, 59] width 410 height 769
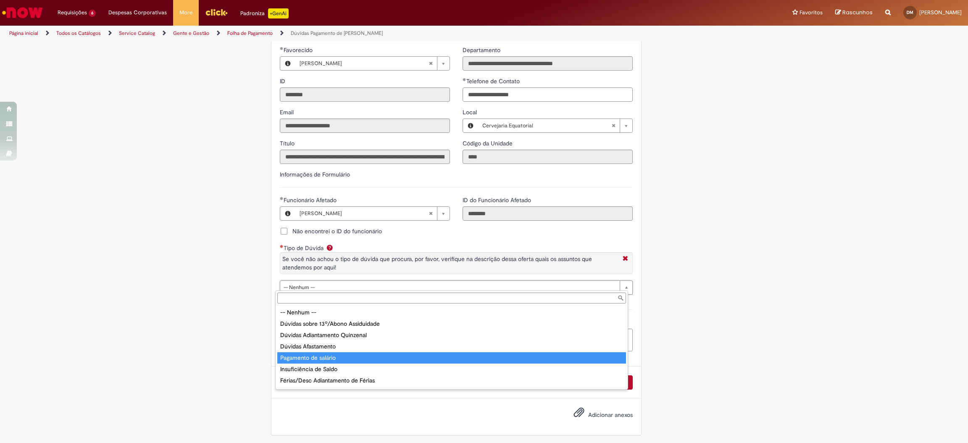
type input "**********"
select select "**********"
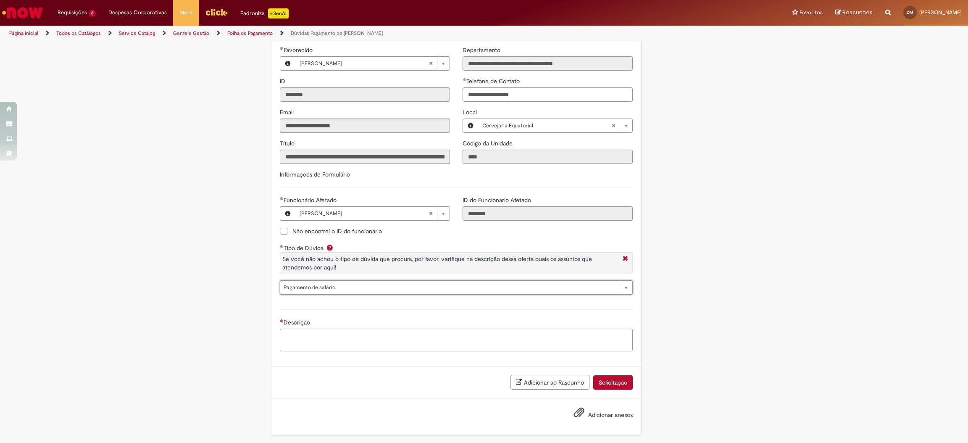
click at [301, 329] on textarea "Descrição" at bounding box center [456, 340] width 353 height 23
type textarea "*"
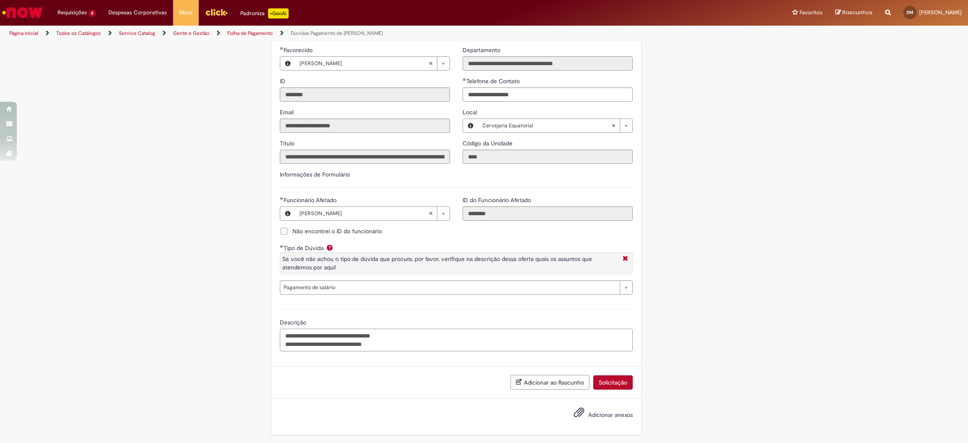
paste textarea "**********"
click at [378, 339] on textarea "**********" at bounding box center [456, 340] width 353 height 23
click at [429, 342] on textarea "**********" at bounding box center [456, 340] width 353 height 23
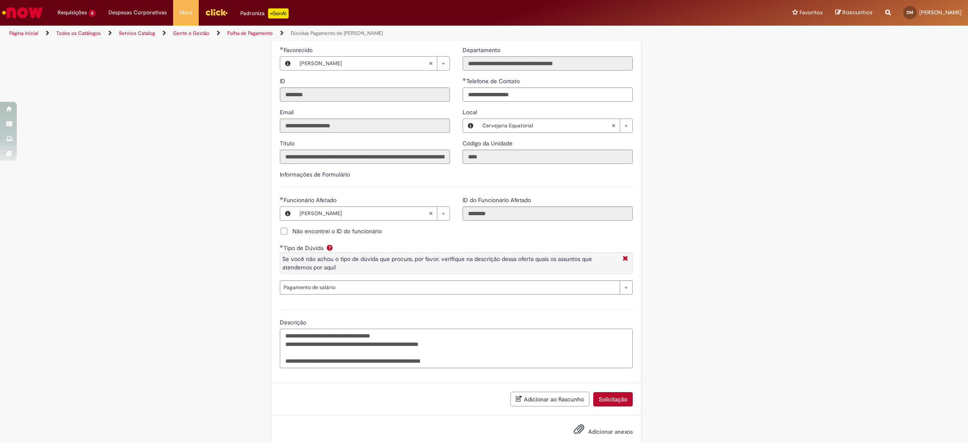
click at [476, 357] on textarea "**********" at bounding box center [456, 348] width 353 height 39
paste textarea "**********"
click at [457, 359] on textarea "**********" at bounding box center [456, 348] width 353 height 39
click at [492, 359] on textarea "**********" at bounding box center [456, 348] width 353 height 39
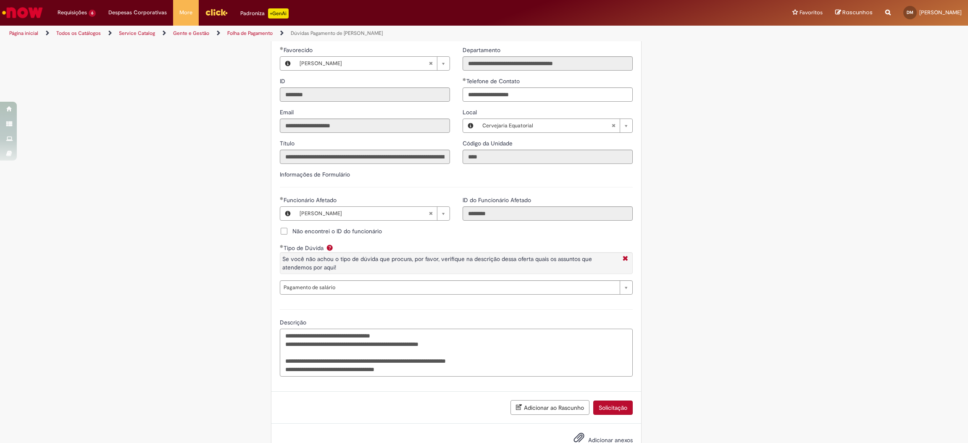
paste textarea "*********"
click at [395, 367] on textarea "**********" at bounding box center [456, 353] width 353 height 48
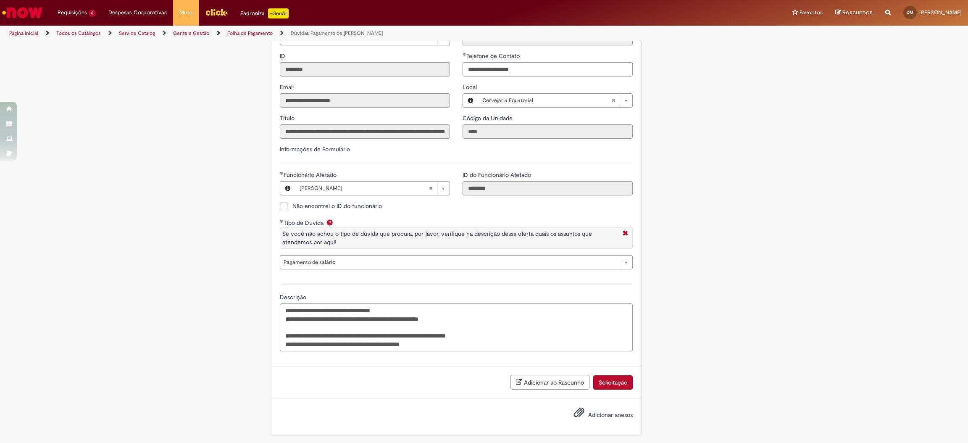
click at [442, 342] on textarea "**********" at bounding box center [456, 327] width 353 height 48
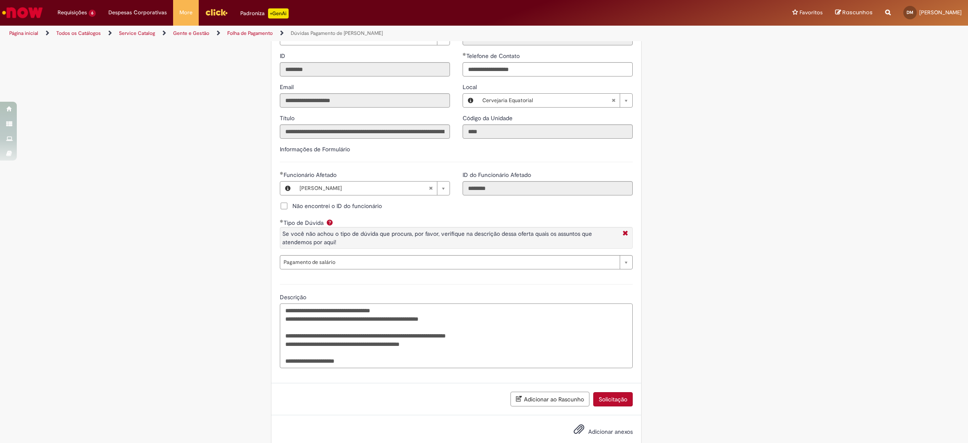
click at [409, 345] on textarea "**********" at bounding box center [456, 335] width 353 height 65
drag, startPoint x: 404, startPoint y: 340, endPoint x: 426, endPoint y: 340, distance: 21.9
click at [426, 340] on textarea "**********" at bounding box center [456, 335] width 353 height 65
click at [361, 358] on textarea "**********" at bounding box center [456, 335] width 353 height 65
paste textarea "*********"
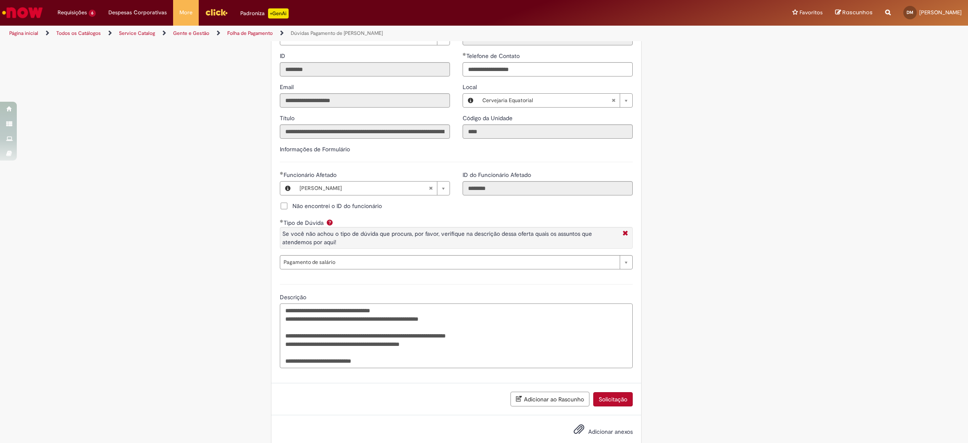
scroll to position [622, 0]
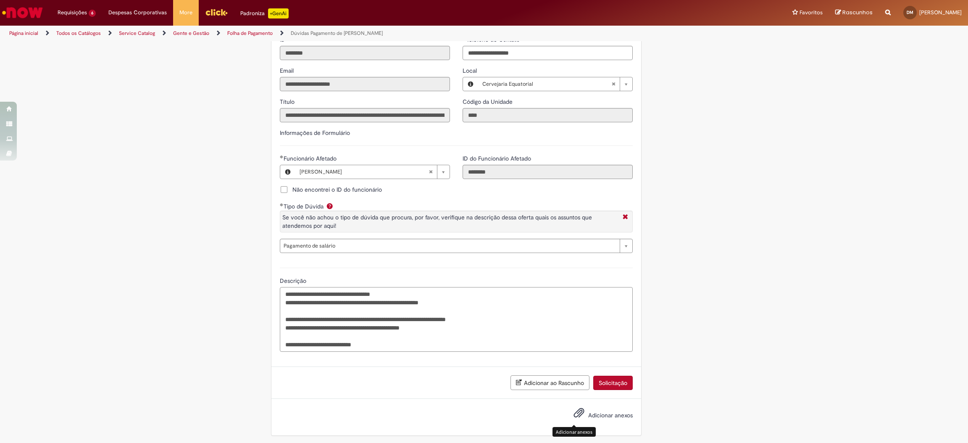
type textarea "**********"
click at [575, 413] on span "Adicionar anexos" at bounding box center [579, 413] width 10 height 10
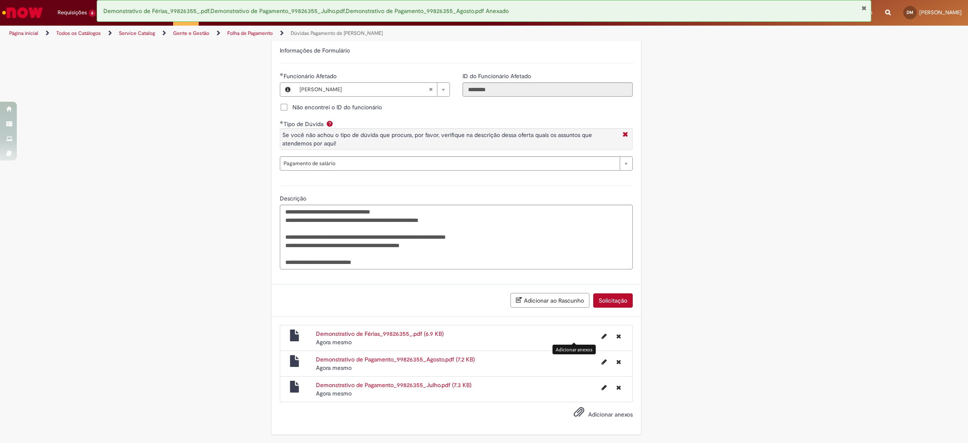
click at [616, 299] on button "Solicitação" at bounding box center [612, 300] width 39 height 14
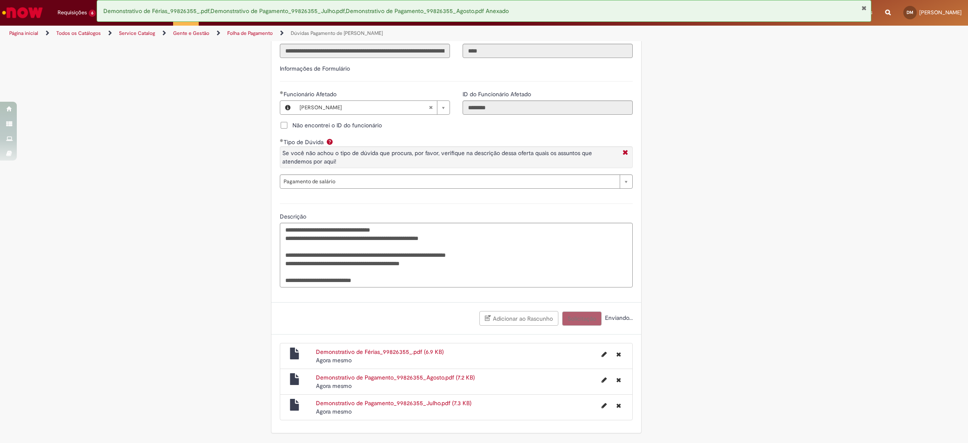
scroll to position [685, 0]
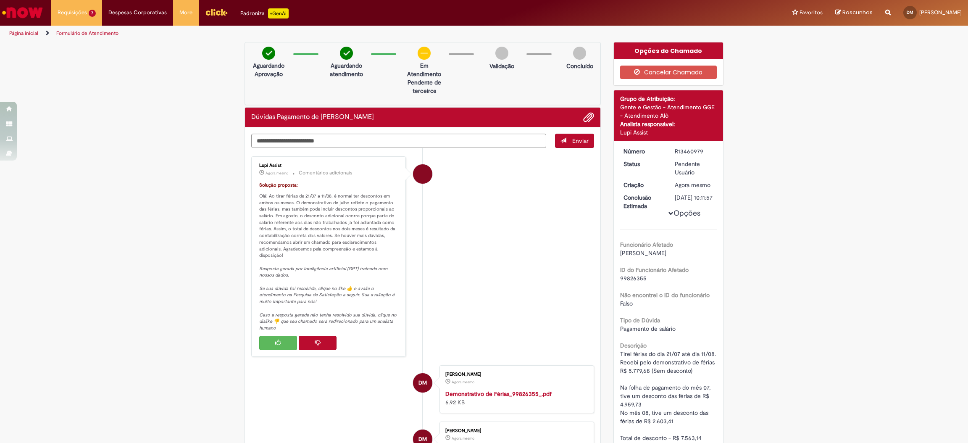
click at [478, 245] on li "Lupi Assist Agora mesmo Agora mesmo Comentários adicionais Solução proposta: Ol…" at bounding box center [422, 256] width 343 height 200
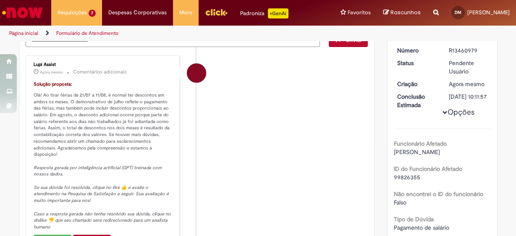
scroll to position [134, 0]
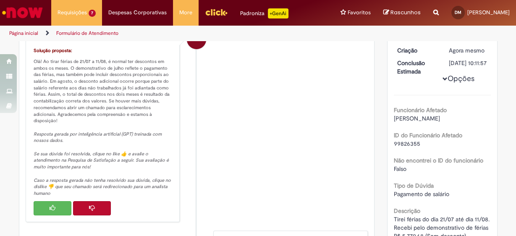
click at [92, 201] on button "Histórico de tíquete" at bounding box center [92, 208] width 38 height 14
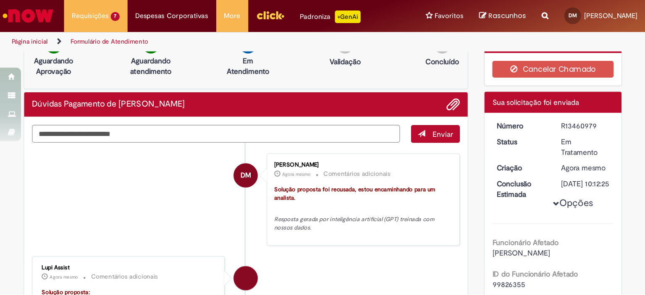
scroll to position [0, 0]
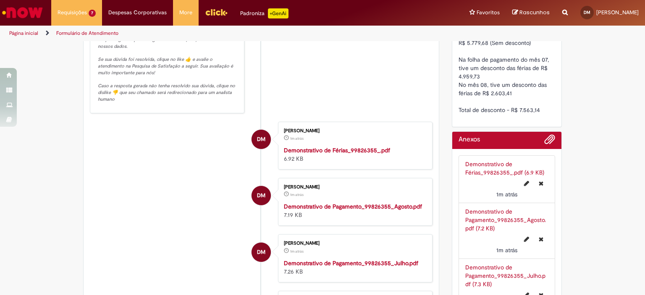
scroll to position [336, 0]
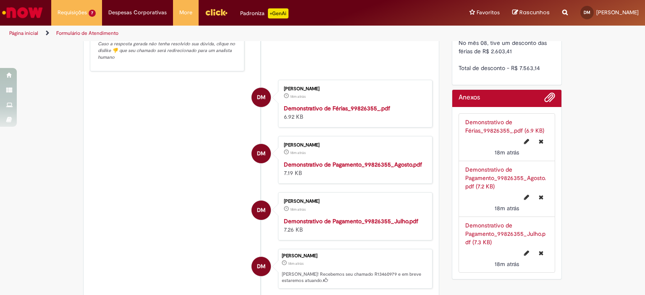
drag, startPoint x: 205, startPoint y: 218, endPoint x: 200, endPoint y: 217, distance: 4.7
click at [205, 218] on li "DM Douglas Soares Mendes 18m atrás 18 minutos atrás Demonstrativo de Pagamento_…" at bounding box center [261, 216] width 343 height 48
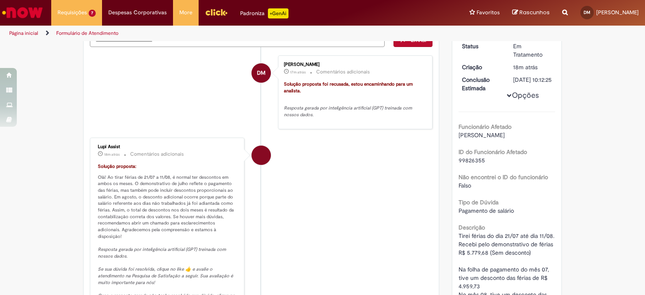
scroll to position [0, 0]
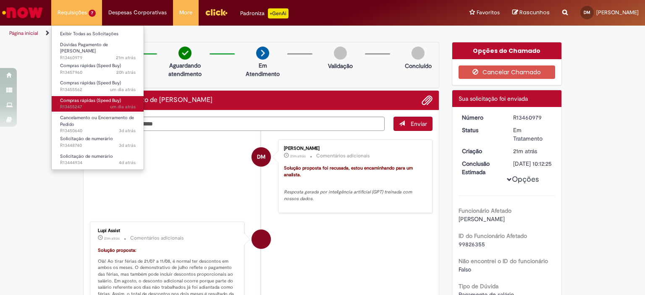
click at [89, 98] on span "Compras rápidas (Speed Buy)" at bounding box center [90, 100] width 61 height 6
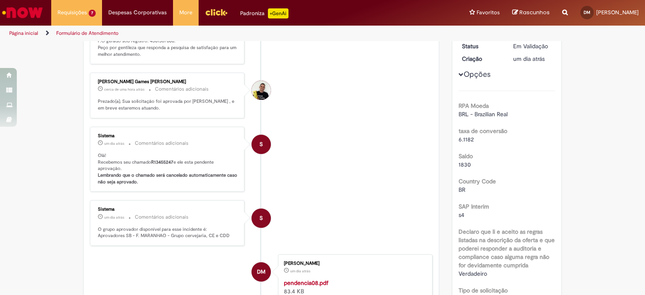
scroll to position [90, 0]
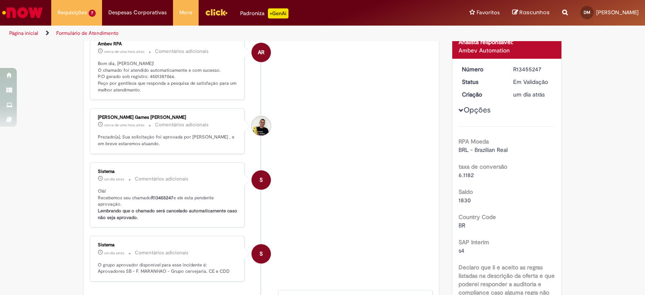
click at [153, 75] on p "Bom dia, Douglas! O chamado foi atendido automaticamente e com sucesso. P.O ger…" at bounding box center [168, 77] width 140 height 33
copy p "4501387066"
click at [165, 100] on div "Ambev RPA cerca de uma hora atrás cerca de uma hora atrás Comentários adicionai…" at bounding box center [167, 68] width 155 height 66
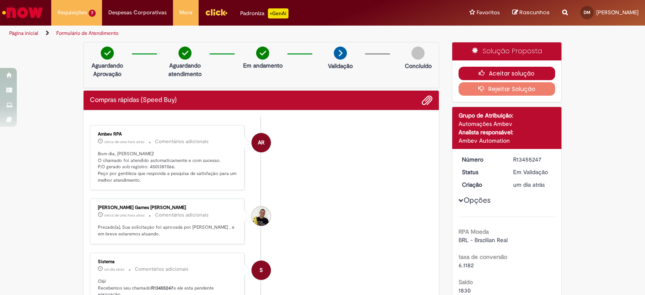
click at [469, 74] on button "Aceitar solução" at bounding box center [507, 73] width 97 height 13
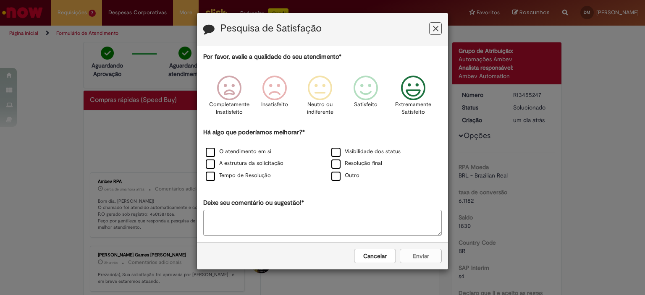
click at [409, 90] on icon "Feedback" at bounding box center [414, 88] width 32 height 25
click at [225, 149] on label "O atendimento em si" at bounding box center [239, 152] width 66 height 8
click at [411, 257] on button "Enviar" at bounding box center [421, 256] width 42 height 14
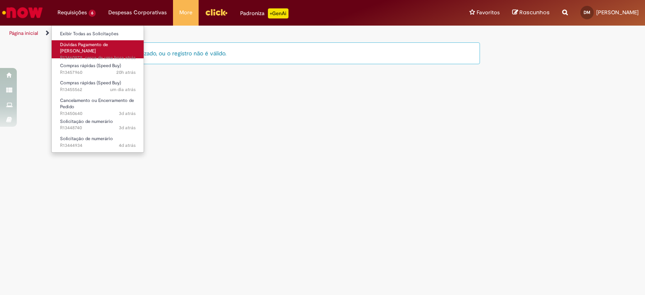
click at [85, 47] on span "Dúvidas Pagamento de [PERSON_NAME]" at bounding box center [84, 48] width 48 height 13
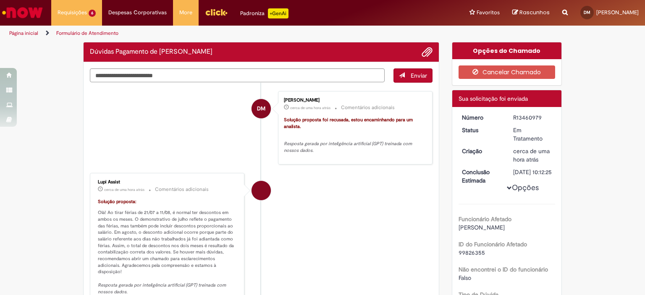
click at [221, 126] on li "DM [PERSON_NAME] cerca de uma hora atrás cerca de uma hora atrás Comentários ad…" at bounding box center [261, 128] width 343 height 74
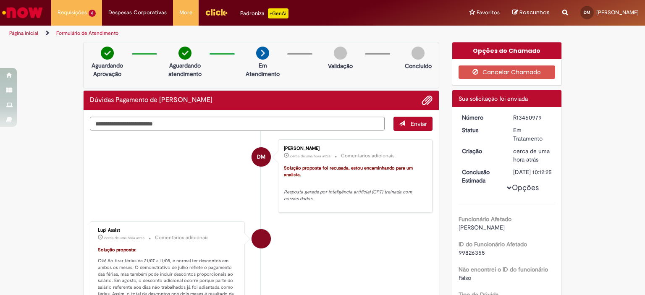
click at [229, 161] on li "DM [PERSON_NAME] cerca de uma hora atrás cerca de uma hora atrás Comentários ad…" at bounding box center [261, 177] width 343 height 74
